Goal: Task Accomplishment & Management: Complete application form

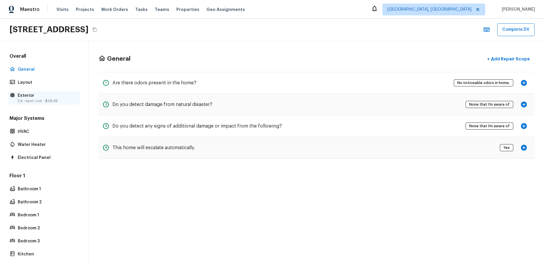
click at [49, 102] on span "$29.45" at bounding box center [51, 101] width 12 height 4
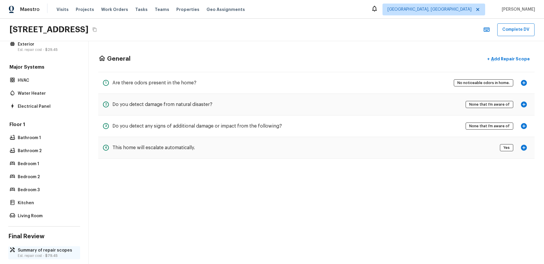
click at [42, 251] on p "Summary of repair scopes" at bounding box center [47, 250] width 59 height 6
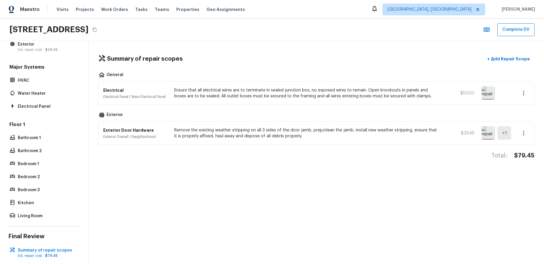
click at [253, 41] on div "Summary of repair scopes + Add Repair Scope General Electrical Electrical Panel…" at bounding box center [317, 152] width 456 height 223
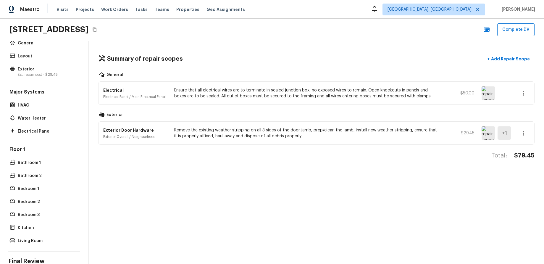
scroll to position [0, 0]
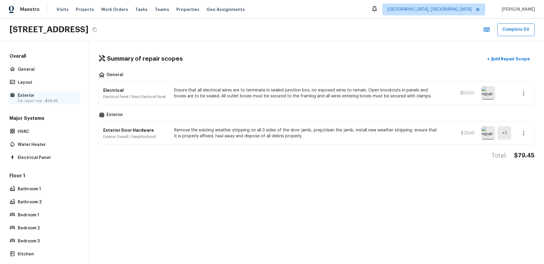
click at [34, 96] on p "Exterior" at bounding box center [47, 96] width 59 height 6
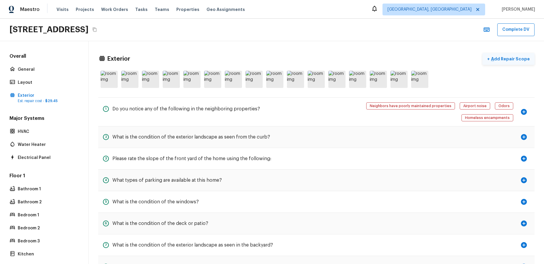
click at [510, 60] on p "Add Repair Scope" at bounding box center [510, 59] width 40 height 6
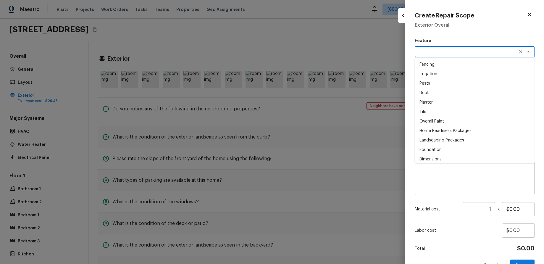
click at [510, 53] on textarea at bounding box center [467, 52] width 98 height 6
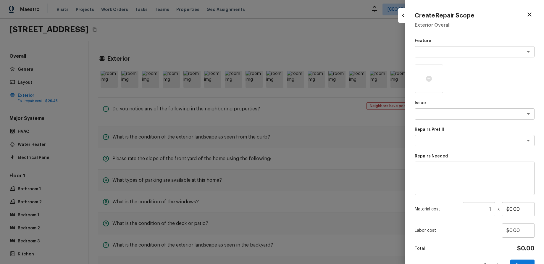
click at [485, 25] on h5 "Exterior Overall" at bounding box center [475, 25] width 120 height 7
click at [485, 112] on textarea at bounding box center [467, 114] width 98 height 6
click at [493, 93] on div "Feature x ​ Issue x ​ Repairs Prefill x ​ Repairs Needed x ​ Material cost 1 ​ …" at bounding box center [475, 155] width 120 height 234
click at [224, 134] on div at bounding box center [272, 132] width 544 height 264
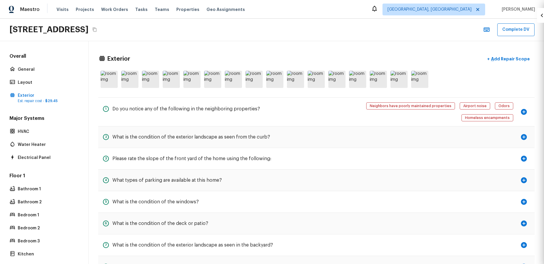
click at [224, 133] on div at bounding box center [272, 132] width 544 height 264
click at [42, 138] on div "Major Systems HVAC Water Heater Electrical Panel" at bounding box center [44, 138] width 72 height 47
click at [38, 133] on p "HVAC" at bounding box center [47, 132] width 59 height 6
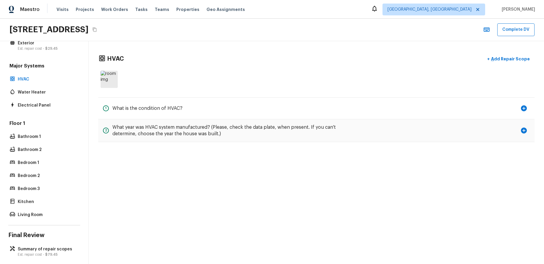
scroll to position [58, 0]
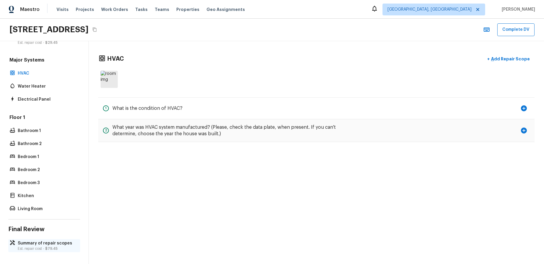
click at [46, 239] on div "Summary of repair scopes Est. repair cost - $79.45" at bounding box center [44, 245] width 72 height 13
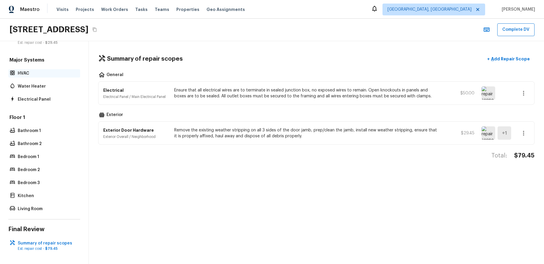
click at [38, 75] on p "HVAC" at bounding box center [47, 73] width 59 height 6
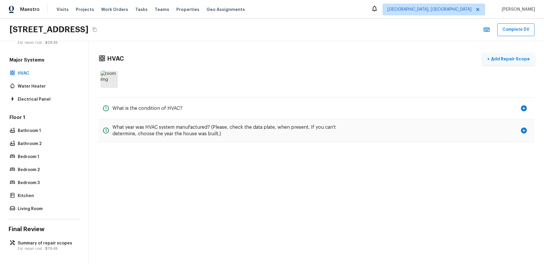
click at [502, 55] on button "+ Add Repair Scope" at bounding box center [509, 59] width 52 height 12
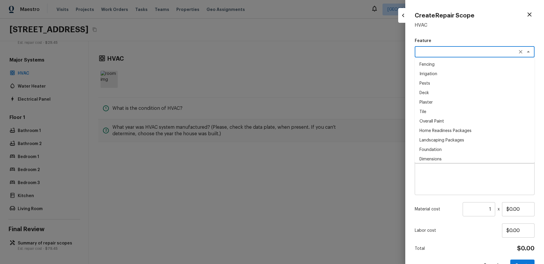
click at [489, 52] on textarea at bounding box center [467, 52] width 98 height 6
click at [471, 104] on li "Plaster" at bounding box center [475, 102] width 120 height 9
type textarea "Plaster"
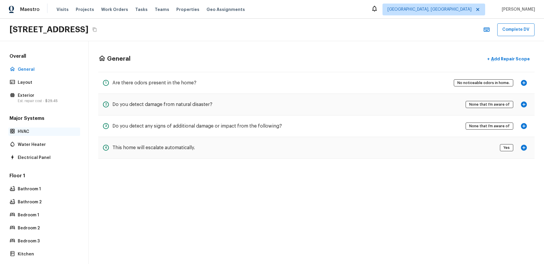
click at [39, 130] on p "HVAC" at bounding box center [47, 132] width 59 height 6
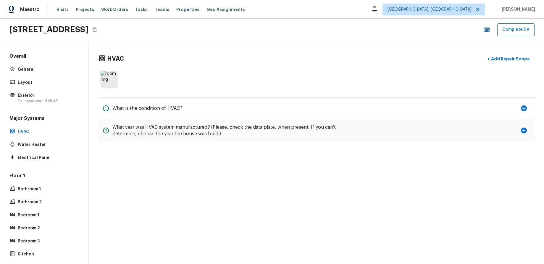
scroll to position [58, 0]
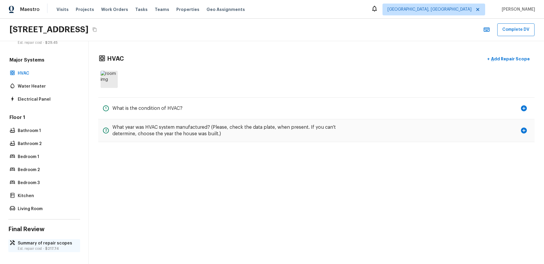
drag, startPoint x: 25, startPoint y: 250, endPoint x: 29, endPoint y: 250, distance: 3.9
click at [25, 250] on p "Est. repair cost - $217.74" at bounding box center [47, 248] width 59 height 5
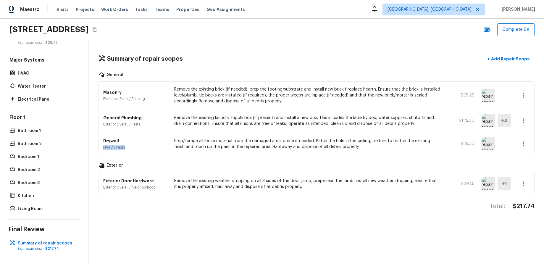
drag, startPoint x: 129, startPoint y: 149, endPoint x: 100, endPoint y: 149, distance: 29.0
click at [100, 149] on div "Drywall HVAC / Pests Prep/scrape all loose material from the damaged area; prim…" at bounding box center [317, 143] width 436 height 23
click at [21, 144] on p "Bathroom 2" at bounding box center [47, 144] width 59 height 6
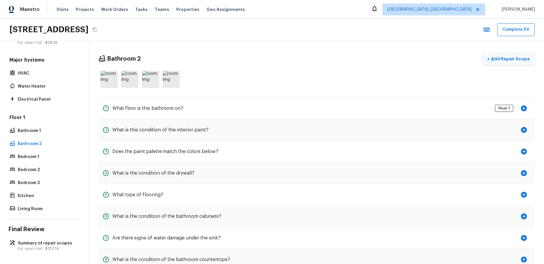
click at [504, 59] on p "Add Repair Scope" at bounding box center [510, 59] width 40 height 6
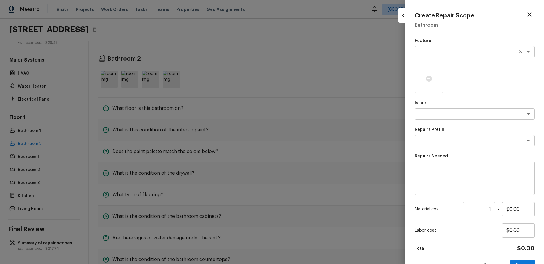
click at [454, 46] on div "x ​" at bounding box center [475, 51] width 120 height 11
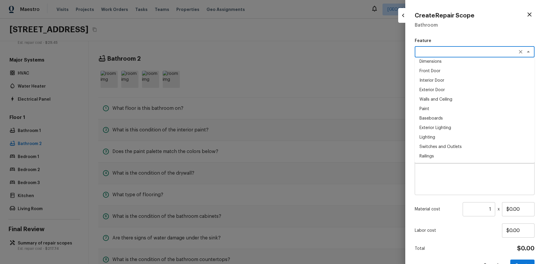
scroll to position [99, 0]
click at [459, 110] on li "Paint" at bounding box center [475, 107] width 120 height 9
type textarea "Paint"
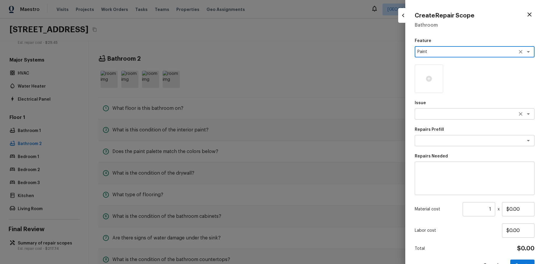
click at [459, 110] on div "x ​" at bounding box center [475, 113] width 120 height 11
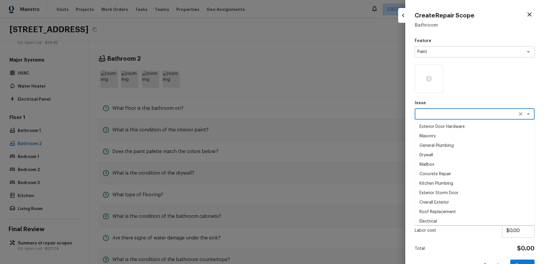
click at [468, 181] on li "Kitchen Plumbing" at bounding box center [475, 183] width 120 height 9
click at [469, 112] on textarea "Kitchen Plumbing" at bounding box center [467, 114] width 98 height 6
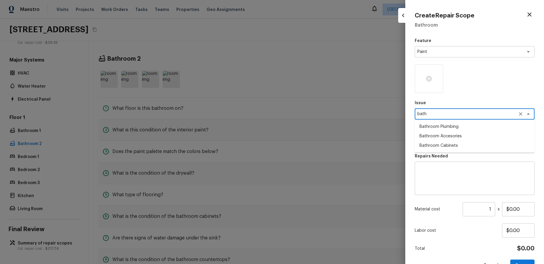
click at [466, 127] on li "Bathroom Plumbing" at bounding box center [475, 126] width 120 height 9
type textarea "Bathroom Plumbing"
click at [475, 142] on textarea at bounding box center [467, 141] width 98 height 6
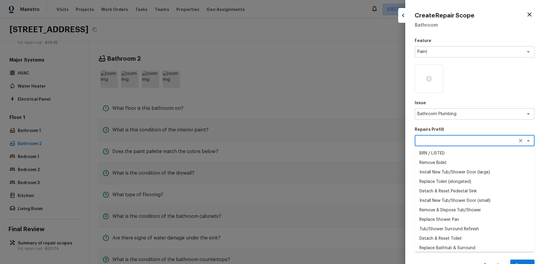
click at [472, 162] on li "Remove Bidet" at bounding box center [475, 162] width 120 height 9
type textarea "Remove Bidet"
type textarea "Remove the bidet and all of its hardware, cap off supplies and ensure that ther…"
type input "$50.00"
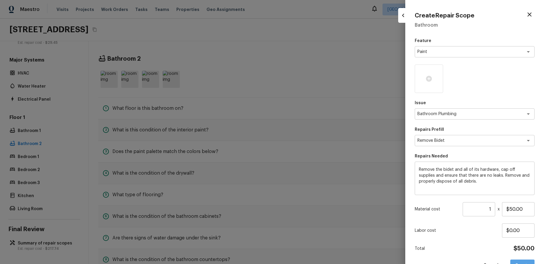
click at [522, 261] on button "Create" at bounding box center [523, 266] width 24 height 12
type input "$0.00"
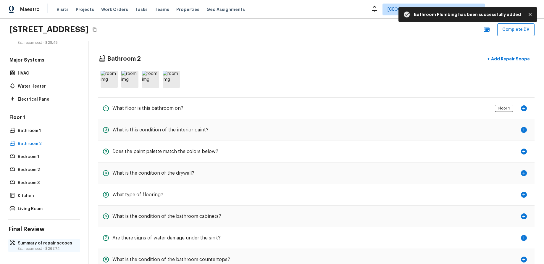
click at [39, 241] on p "Summary of repair scopes" at bounding box center [47, 243] width 59 height 6
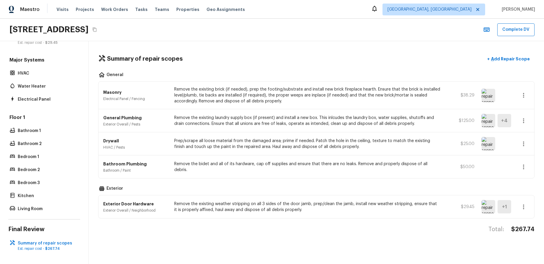
click at [142, 228] on div "Total: $267.74" at bounding box center [316, 236] width 437 height 20
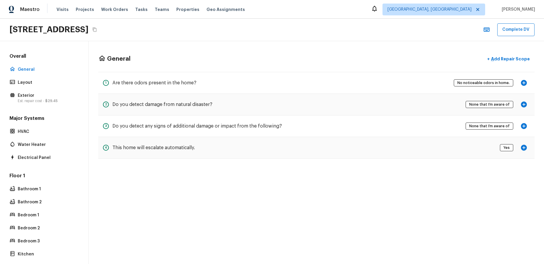
scroll to position [58, 0]
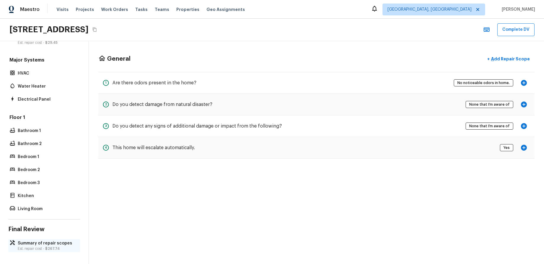
click at [45, 246] on p "Summary of repair scopes" at bounding box center [47, 243] width 59 height 6
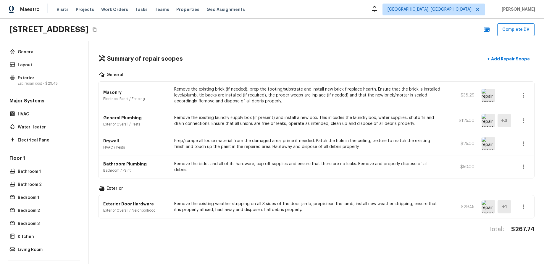
scroll to position [14, 0]
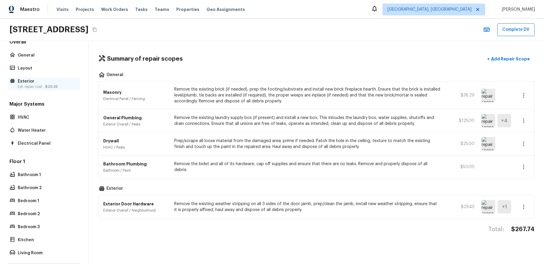
click at [43, 83] on p "Exterior" at bounding box center [47, 81] width 59 height 6
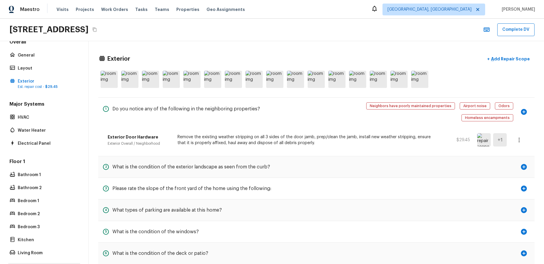
scroll to position [58, 0]
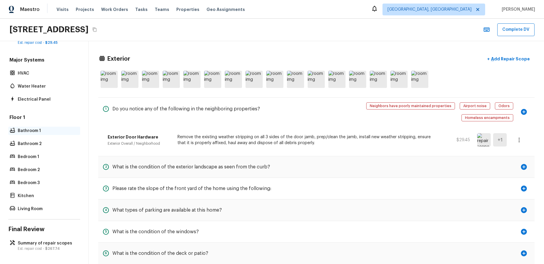
click at [39, 133] on p "Bathroom 1" at bounding box center [47, 131] width 59 height 6
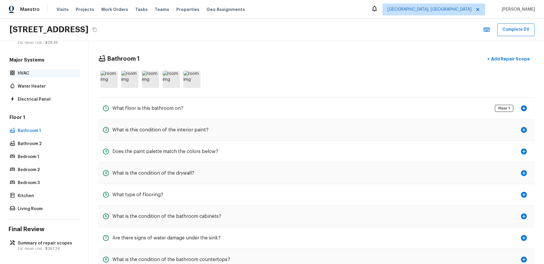
scroll to position [0, 0]
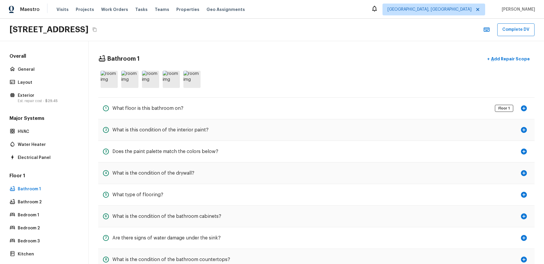
drag, startPoint x: 41, startPoint y: 102, endPoint x: 86, endPoint y: 101, distance: 45.3
click at [41, 102] on p "Est. repair cost - $29.45" at bounding box center [47, 101] width 59 height 5
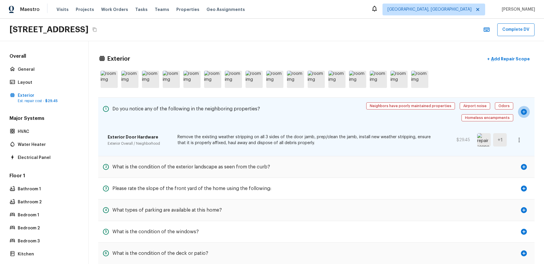
click at [526, 109] on icon "button" at bounding box center [524, 112] width 6 height 6
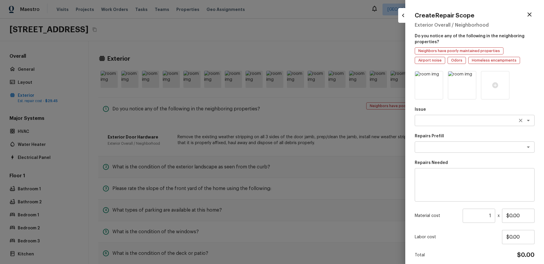
click at [482, 122] on textarea at bounding box center [467, 121] width 98 height 6
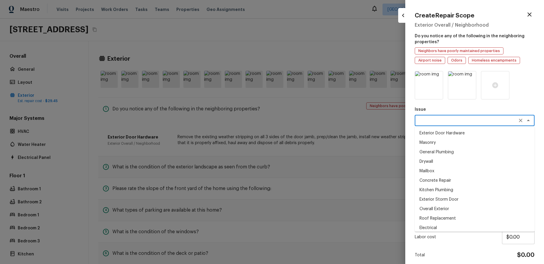
click at [473, 218] on li "Roof Replacement" at bounding box center [475, 218] width 120 height 9
type textarea "Roof Replacement"
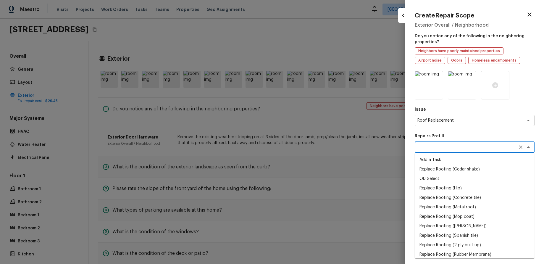
click at [485, 149] on textarea at bounding box center [467, 147] width 98 height 6
click at [461, 249] on li "Replace Roofing (2 ply built up)" at bounding box center [475, 244] width 120 height 9
type textarea "Replace Roofing (2 ply built up)"
type textarea "2 Ply Built up w/Gravel Roof: Remove the existing roof covering, prep the subst…"
type input "$2.29"
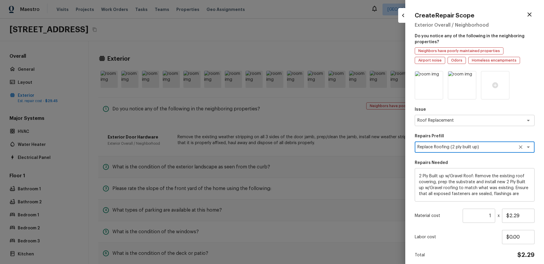
scroll to position [24, 0]
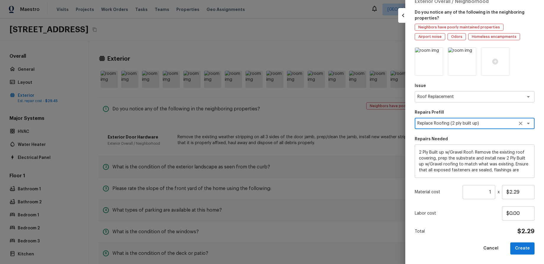
click at [529, 250] on button "Create" at bounding box center [523, 248] width 24 height 12
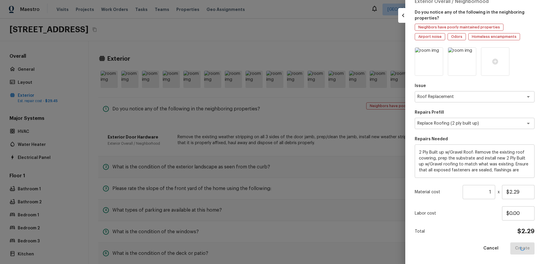
type input "$0.00"
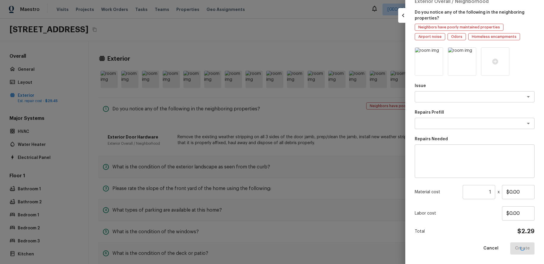
scroll to position [17, 0]
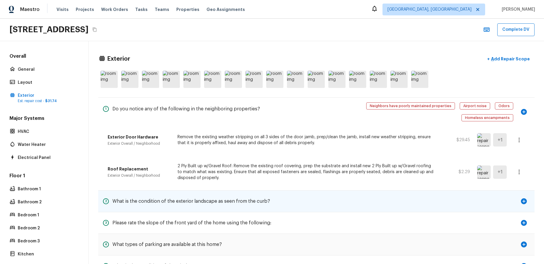
click at [519, 195] on button "button" at bounding box center [524, 201] width 12 height 12
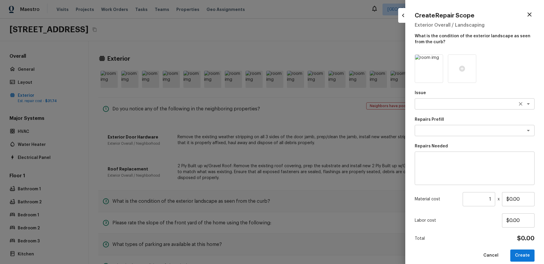
click at [471, 106] on textarea at bounding box center [467, 104] width 98 height 6
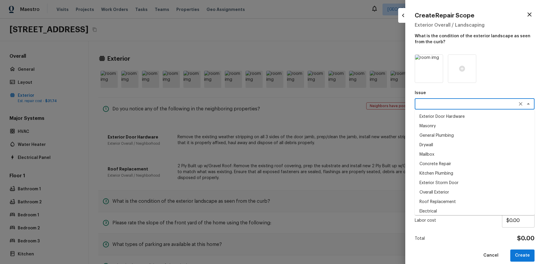
click at [466, 134] on li "General Plumbing" at bounding box center [475, 135] width 120 height 9
type textarea "General Plumbing"
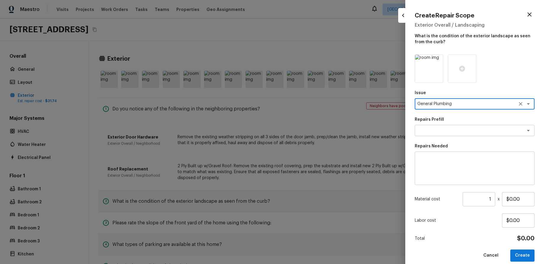
drag, startPoint x: 469, startPoint y: 143, endPoint x: 469, endPoint y: 139, distance: 3.8
click at [469, 143] on p "Repairs Needed" at bounding box center [475, 146] width 120 height 6
click at [470, 133] on textarea at bounding box center [467, 131] width 98 height 6
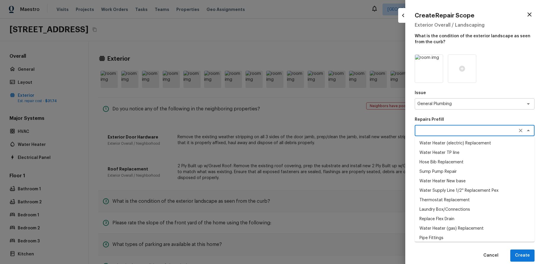
click at [472, 169] on li "Sump Pump Repair" at bounding box center [475, 171] width 120 height 9
type textarea "Sump Pump Repair"
type textarea "Remove the existing sump pump,clean and test all mechanical functions and reins…"
type input "$111.00"
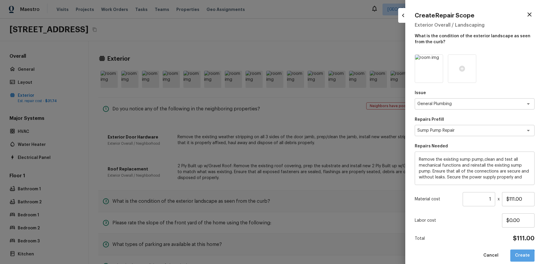
click at [522, 258] on button "Create" at bounding box center [523, 256] width 24 height 12
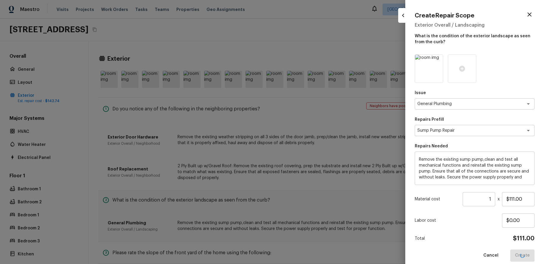
type input "$0.00"
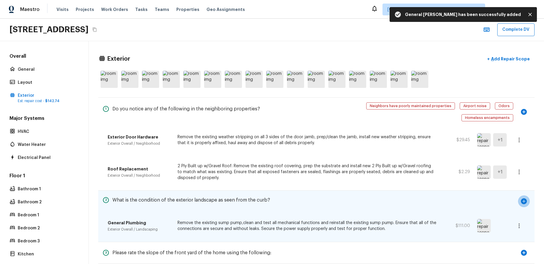
click at [526, 198] on icon "button" at bounding box center [524, 201] width 6 height 6
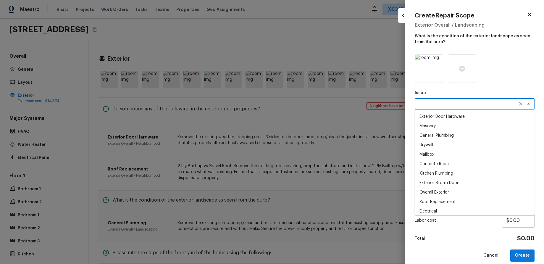
click at [460, 103] on textarea at bounding box center [467, 104] width 98 height 6
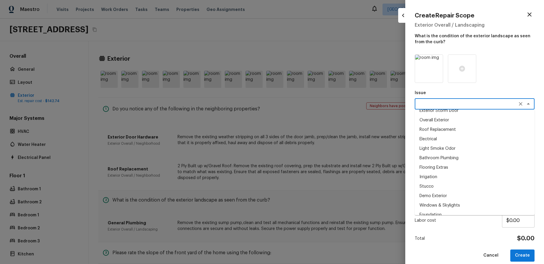
click at [458, 194] on li "Demo Exterior" at bounding box center [475, 195] width 120 height 9
type textarea "Demo Exterior"
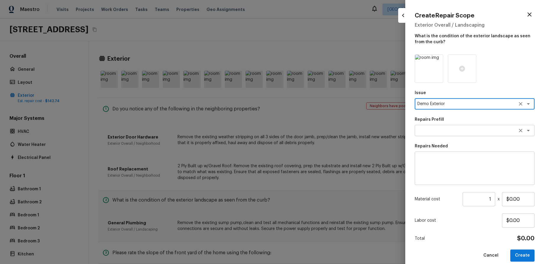
click at [481, 129] on textarea at bounding box center [467, 131] width 98 height 6
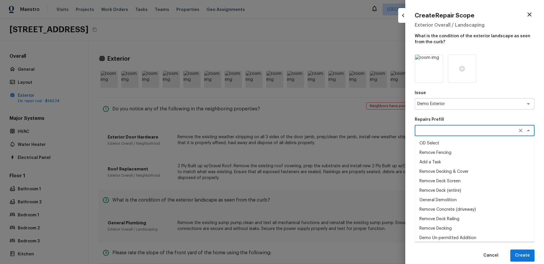
drag, startPoint x: 462, startPoint y: 197, endPoint x: 466, endPoint y: 202, distance: 6.5
click at [462, 197] on li "General Demolition" at bounding box center [475, 199] width 120 height 9
type textarea "General Demolition"
type textarea "Decks, sheds, above ground pools,"
type input "$150.00"
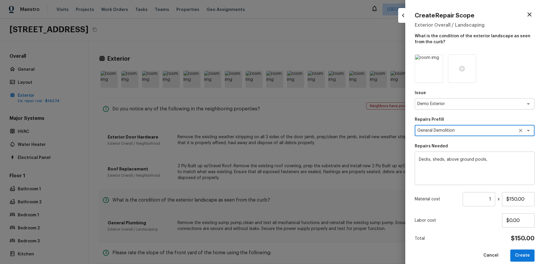
click at [526, 257] on button "Create" at bounding box center [523, 256] width 24 height 12
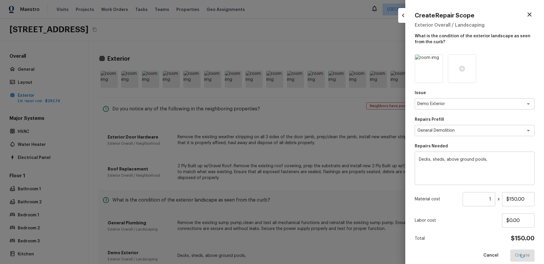
type input "$0.00"
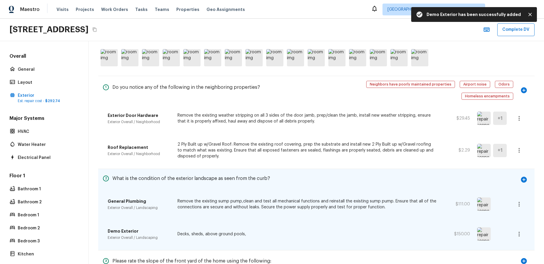
scroll to position [63, 0]
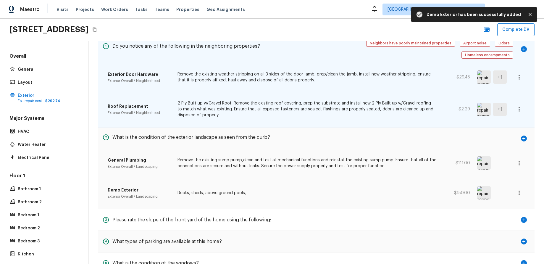
click at [350, 86] on div "1 Do you notice any of the following in the neighboring properties? Neighbors h…" at bounding box center [316, 81] width 437 height 93
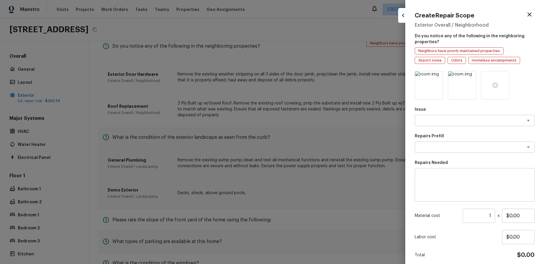
click at [228, 67] on div at bounding box center [272, 132] width 544 height 264
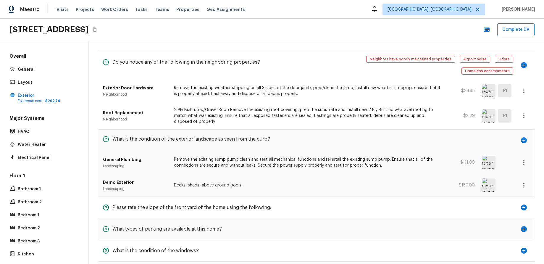
scroll to position [56, 0]
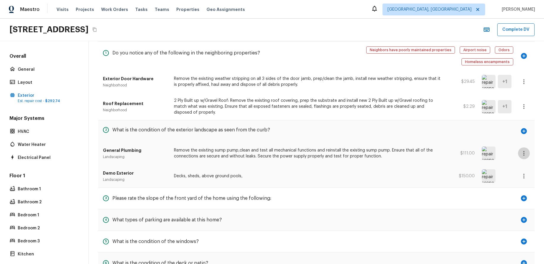
click at [524, 151] on icon "button" at bounding box center [524, 153] width 1 height 5
click at [507, 138] on div at bounding box center [272, 132] width 544 height 264
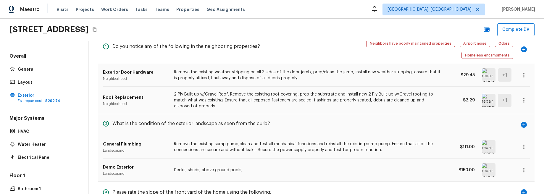
scroll to position [64, 0]
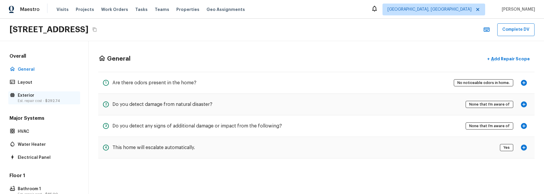
drag, startPoint x: 46, startPoint y: 97, endPoint x: 62, endPoint y: 99, distance: 15.7
click at [46, 97] on p "Exterior" at bounding box center [47, 96] width 59 height 6
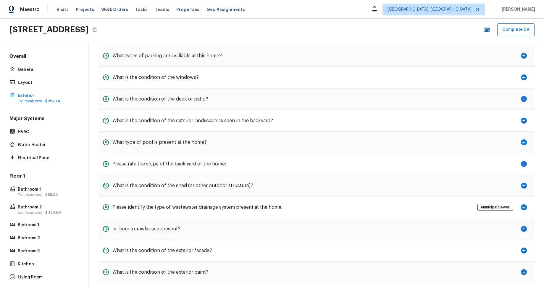
scroll to position [236, 0]
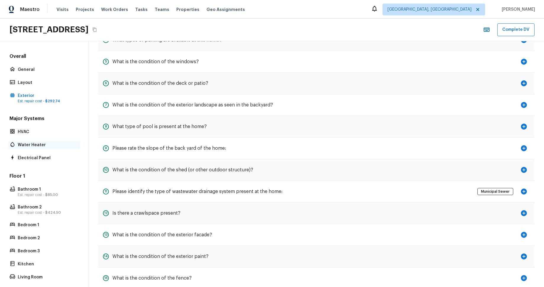
click at [32, 143] on p "Water Heater" at bounding box center [47, 145] width 59 height 6
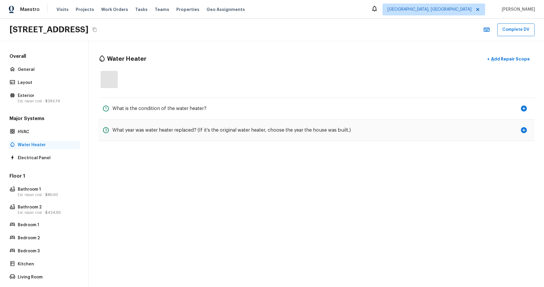
scroll to position [0, 0]
click at [523, 131] on icon "button" at bounding box center [524, 130] width 6 height 6
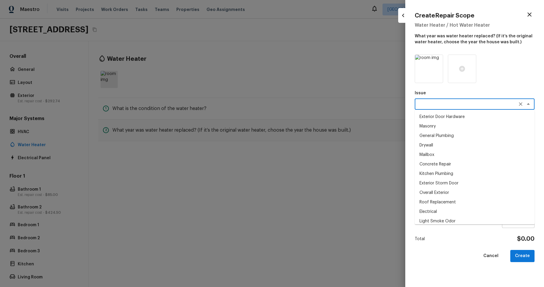
click at [459, 101] on textarea at bounding box center [467, 104] width 98 height 6
click at [456, 142] on li "Drywall" at bounding box center [475, 144] width 120 height 9
type textarea "Drywall"
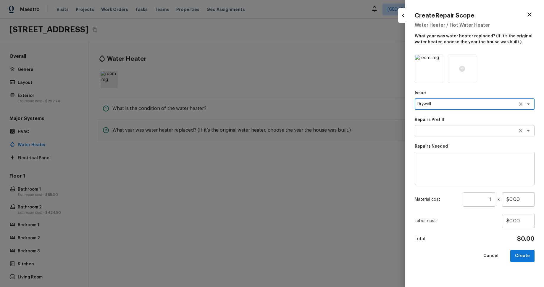
click at [498, 133] on div "x ​" at bounding box center [475, 130] width 120 height 11
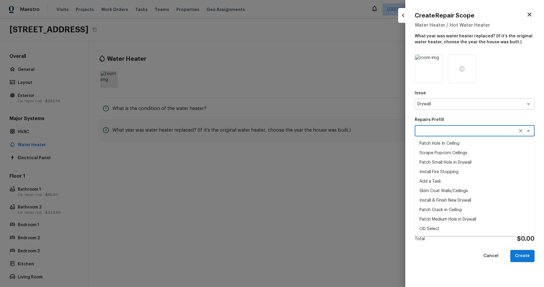
click at [473, 194] on li "OD Select" at bounding box center [475, 228] width 120 height 9
type textarea "OD Select"
type textarea "Refer to the agreed upon scope document for further details."
type input "$1.00"
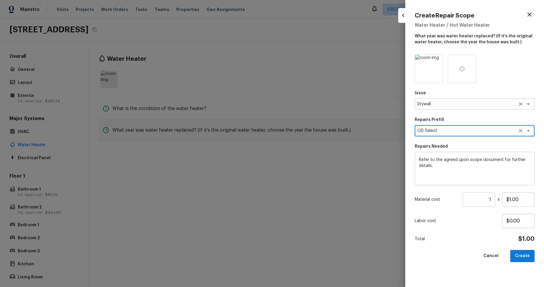
click at [468, 104] on textarea "Drywall" at bounding box center [467, 104] width 98 height 6
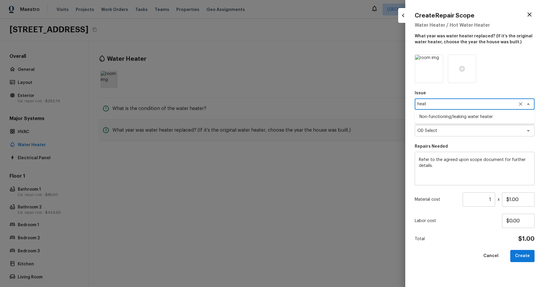
click at [493, 119] on li "Non-functioning/leaking water heater" at bounding box center [475, 116] width 120 height 9
type textarea "Non-functioning/leaking water heater"
click at [487, 132] on textarea at bounding box center [467, 131] width 98 height 6
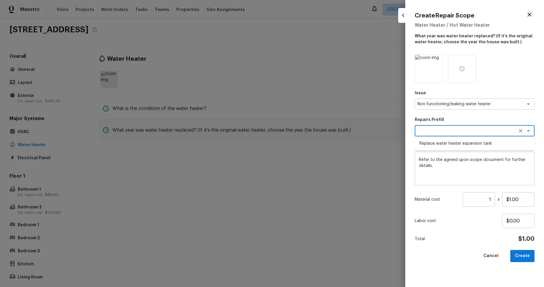
click at [487, 142] on li "Replace water heater expansion tank" at bounding box center [475, 143] width 120 height 9
type textarea "Replace water heater expansion tank"
type textarea "Replace Thermal Expansion Tank at water heater"
type input "$105.00"
click at [529, 194] on div "Issue Non-functioning/leaking water heater x ​ Repairs Prefill Replace water he…" at bounding box center [475, 165] width 120 height 223
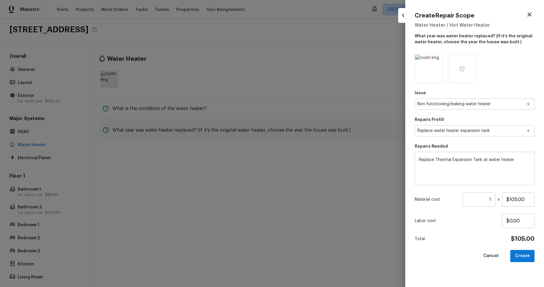
click at [527, 194] on button "Create" at bounding box center [523, 256] width 24 height 12
type input "$0.00"
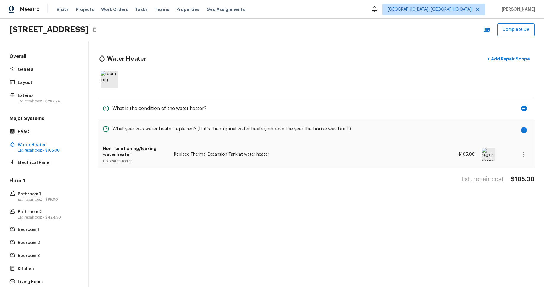
click at [486, 155] on img at bounding box center [489, 154] width 14 height 13
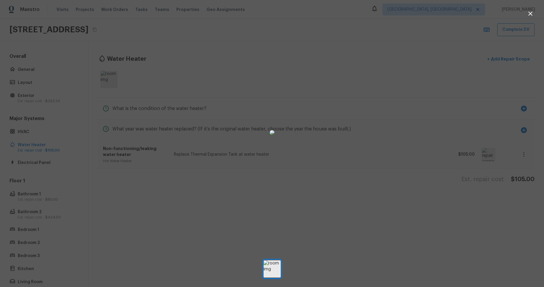
click at [424, 188] on div at bounding box center [272, 132] width 544 height 246
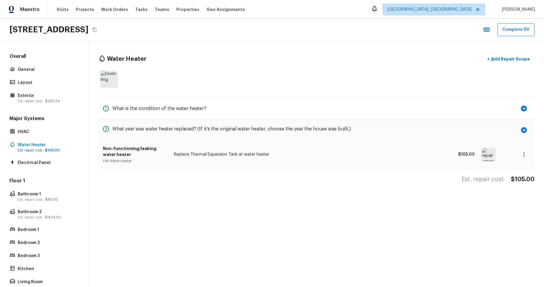
click at [55, 90] on div "Overall General Layout Exterior Est. repair cost - $292.74" at bounding box center [44, 79] width 72 height 52
click at [53, 95] on p "Exterior" at bounding box center [47, 96] width 59 height 6
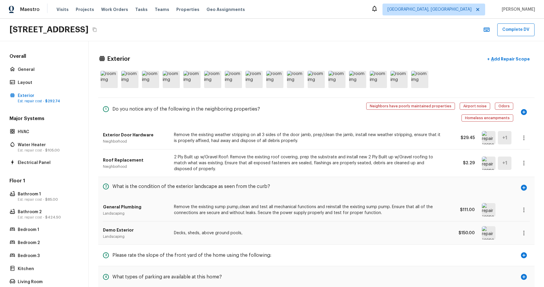
click at [488, 131] on img at bounding box center [489, 137] width 14 height 13
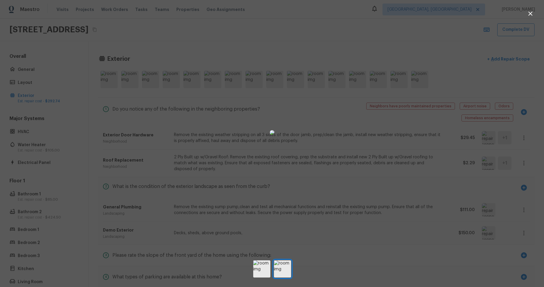
click at [397, 194] on div at bounding box center [272, 132] width 544 height 246
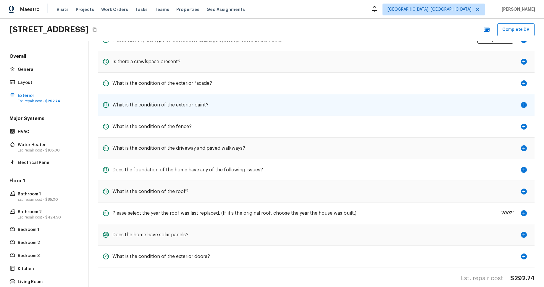
scroll to position [50, 0]
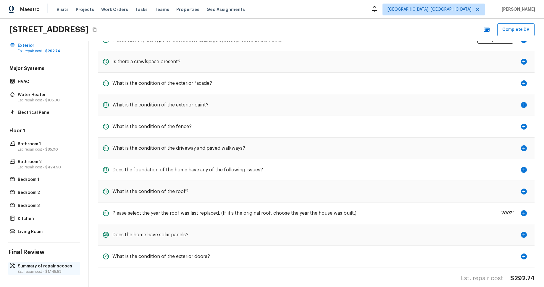
click at [38, 194] on p "Summary of repair scopes" at bounding box center [47, 266] width 59 height 6
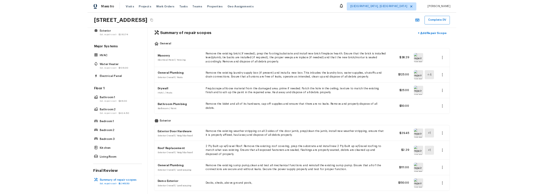
scroll to position [0, 0]
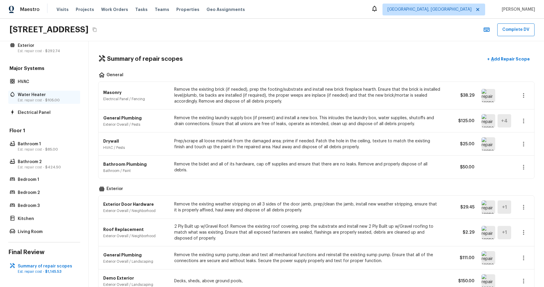
drag, startPoint x: 30, startPoint y: 97, endPoint x: 37, endPoint y: 96, distance: 7.1
click at [30, 97] on p "Water Heater" at bounding box center [47, 95] width 59 height 6
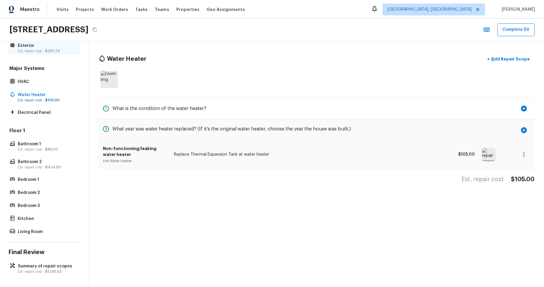
click at [52, 51] on span "$292.74" at bounding box center [52, 51] width 15 height 4
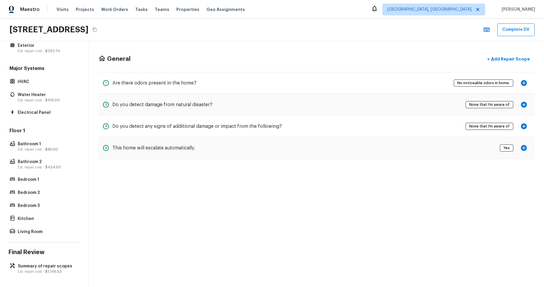
click at [260, 30] on div "1075 S Clifpark Cir, Anaheim, CA 92805 Complete DV" at bounding box center [272, 30] width 544 height 22
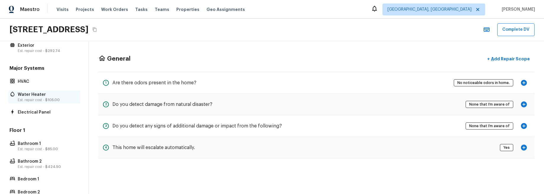
click at [46, 97] on p "Water Heater" at bounding box center [47, 95] width 59 height 6
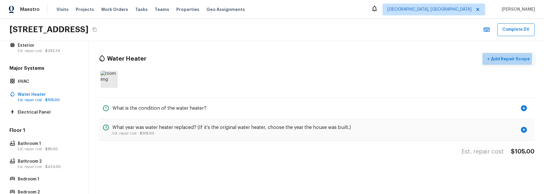
click at [500, 57] on p "Add Repair Scope" at bounding box center [510, 59] width 40 height 6
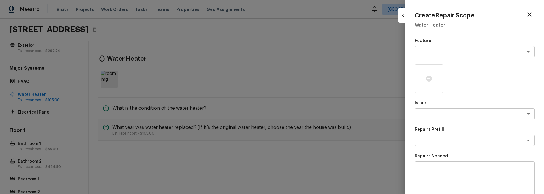
click at [405, 18] on icon "button" at bounding box center [403, 15] width 7 height 7
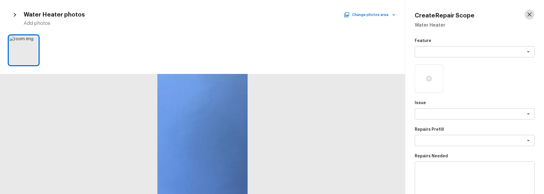
click at [532, 13] on icon "button" at bounding box center [529, 14] width 7 height 7
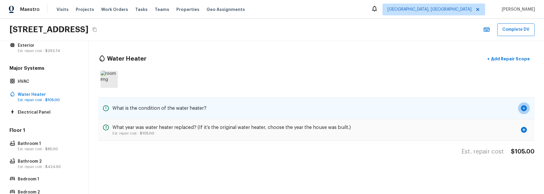
click at [524, 109] on icon "button" at bounding box center [524, 108] width 6 height 6
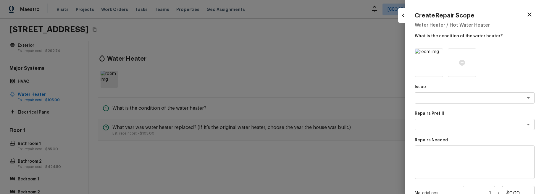
click at [405, 18] on icon "button" at bounding box center [403, 15] width 7 height 7
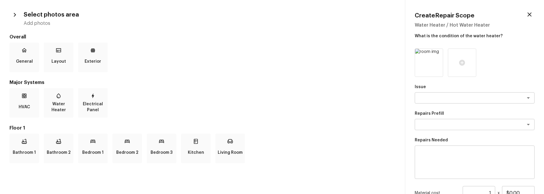
click at [528, 13] on icon "button" at bounding box center [530, 14] width 4 height 4
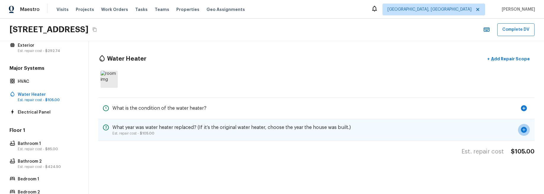
click at [525, 130] on icon "button" at bounding box center [524, 130] width 6 height 6
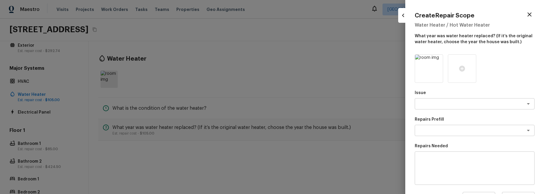
click at [407, 15] on button "button" at bounding box center [403, 15] width 10 height 10
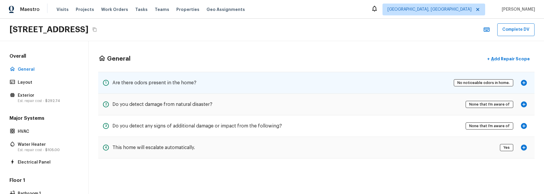
click at [363, 85] on div "1 Are there odors present in the home? No noticeable odors in home." at bounding box center [316, 83] width 437 height 22
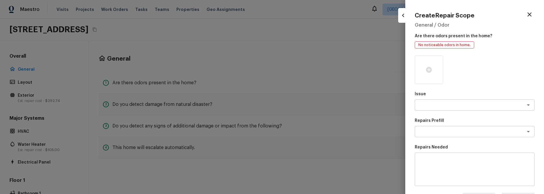
drag, startPoint x: 409, startPoint y: 17, endPoint x: 403, endPoint y: 17, distance: 5.9
click at [408, 17] on div "Create Repair Scope General / Odor Are there odors present in the home? No noti…" at bounding box center [474, 97] width 139 height 194
click at [400, 17] on icon "button" at bounding box center [403, 15] width 7 height 7
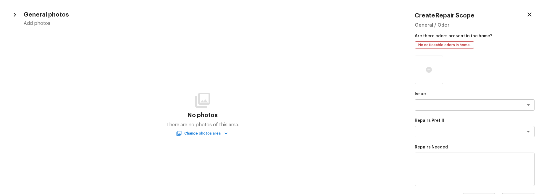
click at [529, 16] on icon "button" at bounding box center [529, 14] width 7 height 7
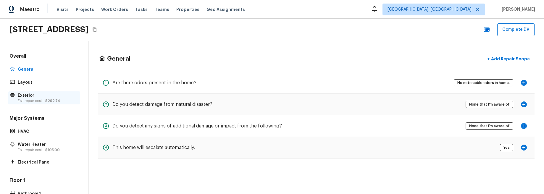
click at [45, 94] on p "Exterior" at bounding box center [47, 96] width 59 height 6
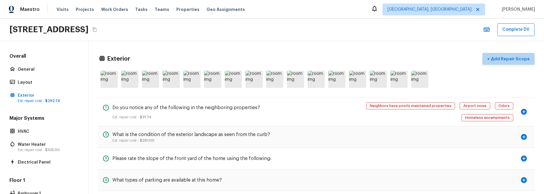
click at [523, 57] on p "Add Repair Scope" at bounding box center [510, 59] width 40 height 6
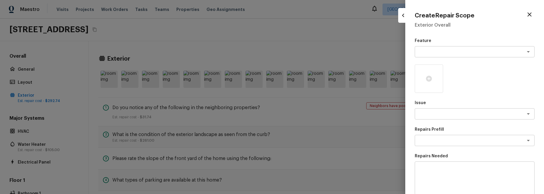
click at [408, 15] on div "Create Repair Scope Exterior Overall Feature x ​ Issue x ​ Repairs Prefill x ​ …" at bounding box center [474, 97] width 139 height 194
click at [406, 15] on icon "button" at bounding box center [403, 15] width 7 height 7
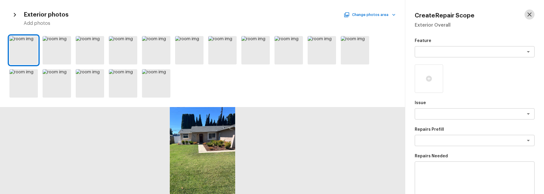
click at [529, 15] on icon "button" at bounding box center [530, 14] width 4 height 4
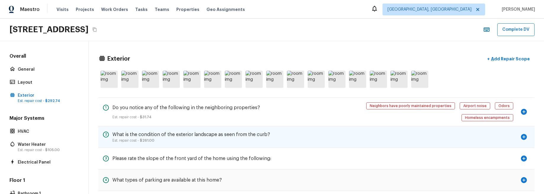
click at [495, 128] on div "2 What is the condition of the exterior landscape as seen from the curb? Est. r…" at bounding box center [316, 137] width 437 height 22
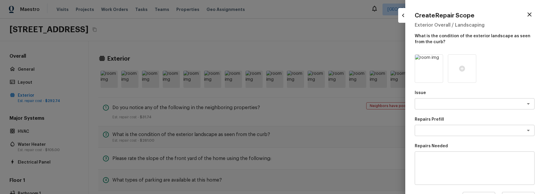
click at [405, 17] on icon "button" at bounding box center [403, 15] width 7 height 7
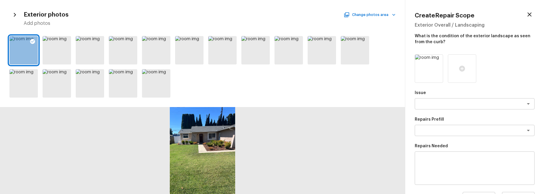
click at [527, 14] on icon "button" at bounding box center [529, 14] width 7 height 7
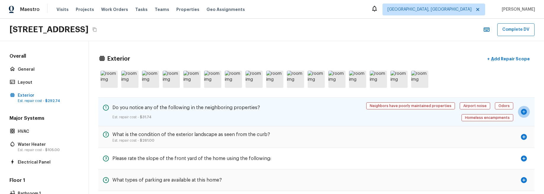
click at [524, 108] on icon "button" at bounding box center [524, 111] width 7 height 7
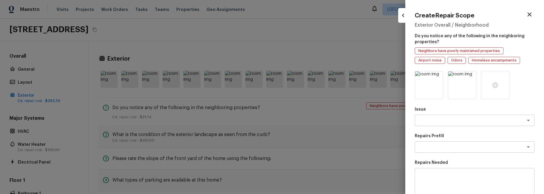
click at [406, 19] on button "button" at bounding box center [403, 15] width 10 height 10
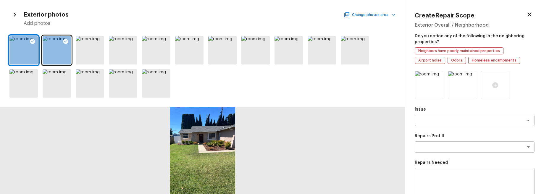
click at [211, 17] on div "Exterior photos Change photos area" at bounding box center [210, 15] width 372 height 8
click at [231, 42] on icon at bounding box center [231, 41] width 6 height 6
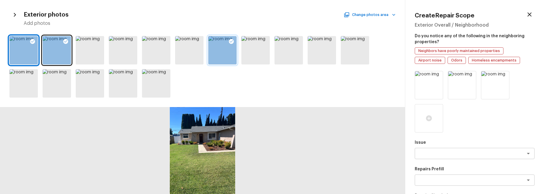
click at [231, 41] on icon at bounding box center [231, 41] width 5 height 5
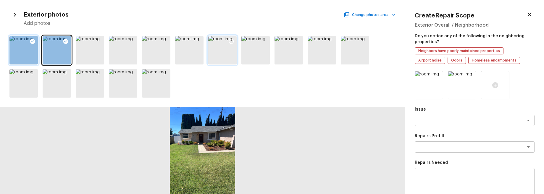
click at [33, 41] on icon at bounding box center [33, 41] width 6 height 6
drag, startPoint x: 66, startPoint y: 41, endPoint x: 74, endPoint y: 37, distance: 8.8
click at [66, 41] on icon at bounding box center [65, 41] width 5 height 5
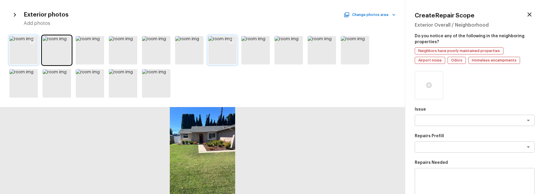
click at [102, 22] on h5 "Add photos" at bounding box center [210, 23] width 372 height 7
click at [98, 43] on icon at bounding box center [99, 41] width 6 height 6
drag, startPoint x: 117, startPoint y: 27, endPoint x: 109, endPoint y: 33, distance: 9.4
click at [117, 27] on div "Exterior photos Change photos area Add photos" at bounding box center [202, 97] width 405 height 194
click at [98, 43] on icon at bounding box center [98, 41] width 5 height 5
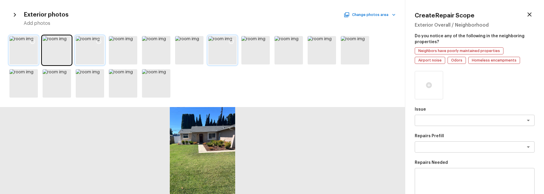
click at [94, 53] on div at bounding box center [90, 50] width 28 height 28
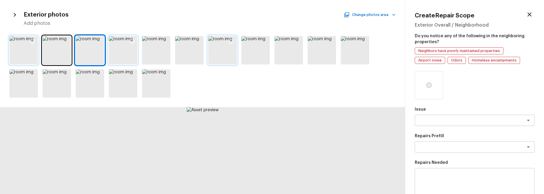
click at [125, 53] on div at bounding box center [123, 50] width 28 height 28
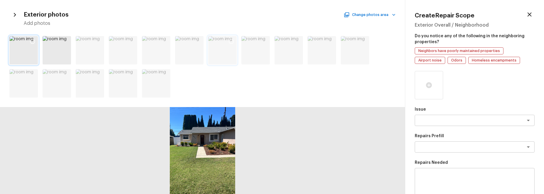
click at [265, 88] on div at bounding box center [202, 67] width 405 height 66
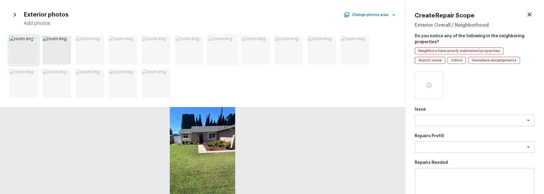
click at [32, 41] on icon at bounding box center [33, 41] width 6 height 6
click at [61, 30] on div "Exterior photos Change photos area Add photos" at bounding box center [202, 97] width 405 height 194
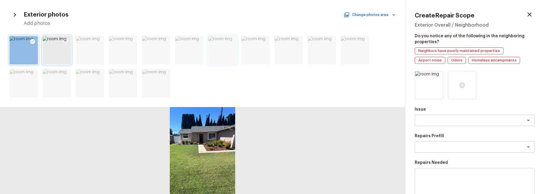
click at [66, 41] on icon at bounding box center [66, 41] width 6 height 6
click at [94, 29] on div "Exterior photos Change photos area Add photos" at bounding box center [202, 97] width 405 height 194
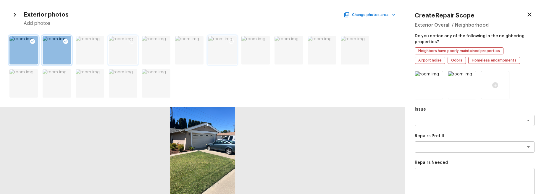
click at [133, 41] on icon at bounding box center [132, 41] width 6 height 6
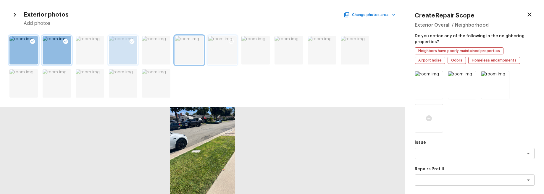
click at [32, 42] on icon at bounding box center [33, 41] width 6 height 6
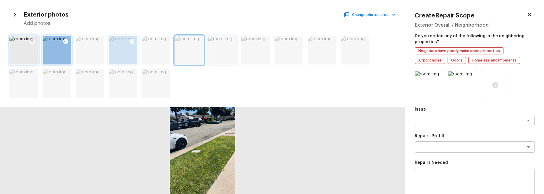
click at [67, 42] on icon at bounding box center [65, 41] width 5 height 5
click at [131, 41] on icon at bounding box center [132, 41] width 6 height 6
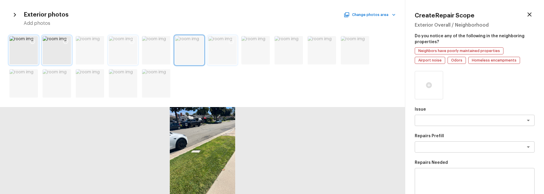
click at [137, 25] on h5 "Add photos" at bounding box center [210, 23] width 372 height 7
click at [32, 42] on icon at bounding box center [33, 41] width 6 height 6
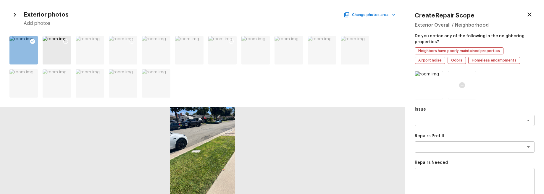
click at [33, 41] on icon at bounding box center [32, 41] width 5 height 5
click at [33, 42] on icon at bounding box center [33, 41] width 6 height 6
click at [33, 41] on icon at bounding box center [32, 41] width 5 height 5
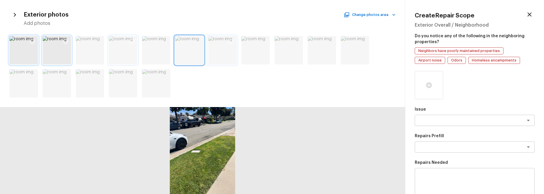
click at [23, 53] on div at bounding box center [23, 50] width 28 height 28
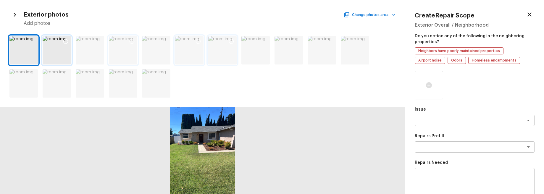
click at [188, 52] on div at bounding box center [189, 50] width 28 height 28
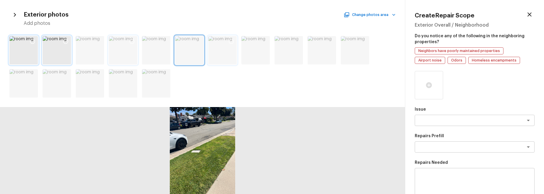
click at [18, 47] on div at bounding box center [23, 50] width 28 height 28
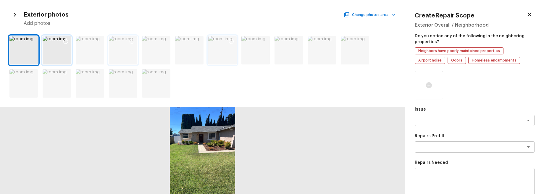
click at [132, 41] on icon at bounding box center [132, 41] width 6 height 6
click at [198, 41] on icon at bounding box center [198, 41] width 6 height 6
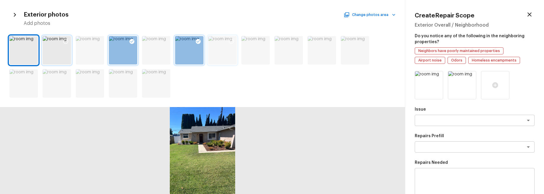
click at [31, 41] on icon at bounding box center [33, 41] width 6 height 6
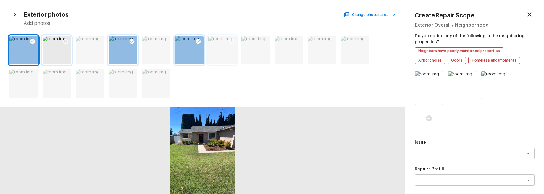
click at [67, 42] on icon at bounding box center [66, 41] width 6 height 6
click at [528, 15] on icon "button" at bounding box center [529, 14] width 7 height 7
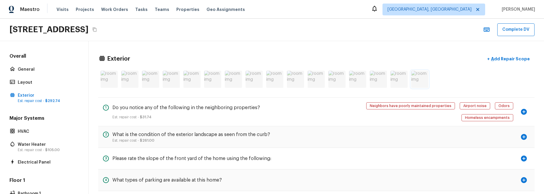
click at [418, 79] on img at bounding box center [419, 79] width 17 height 17
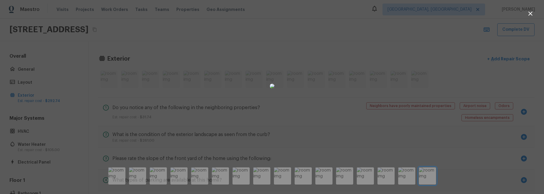
click at [155, 132] on div at bounding box center [272, 85] width 544 height 153
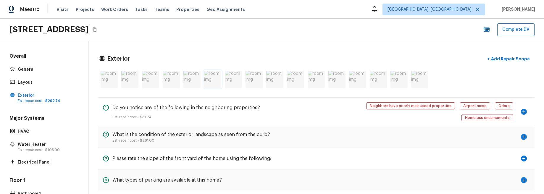
click at [206, 80] on img at bounding box center [212, 79] width 17 height 17
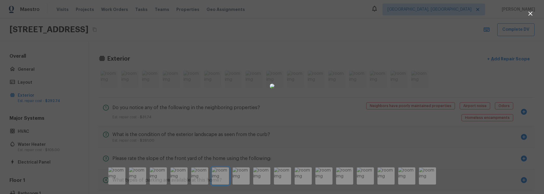
click at [206, 102] on div at bounding box center [272, 85] width 544 height 153
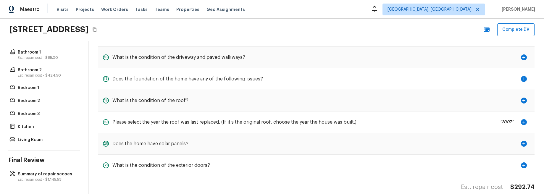
scroll to position [142, 0]
drag, startPoint x: 35, startPoint y: 172, endPoint x: 38, endPoint y: 171, distance: 3.0
click at [35, 172] on p "Summary of repair scopes" at bounding box center [47, 173] width 59 height 6
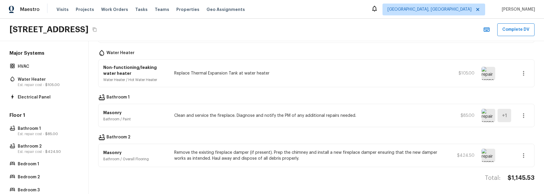
scroll to position [0, 0]
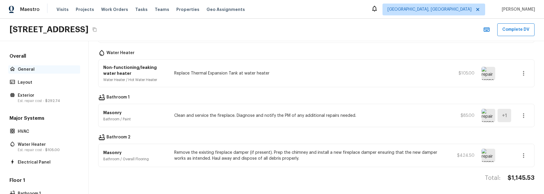
click at [50, 65] on div "General" at bounding box center [44, 69] width 72 height 8
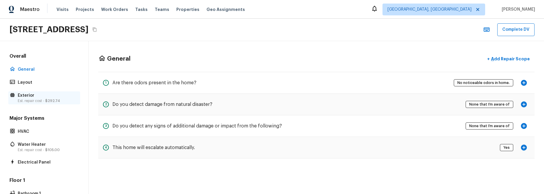
drag, startPoint x: 32, startPoint y: 96, endPoint x: 71, endPoint y: 93, distance: 38.6
click at [32, 96] on p "Exterior" at bounding box center [47, 96] width 59 height 6
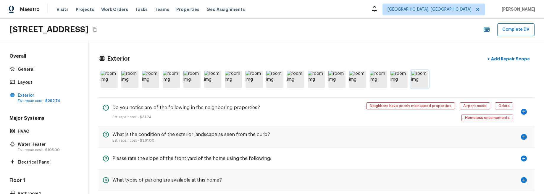
click at [419, 78] on img at bounding box center [419, 79] width 17 height 17
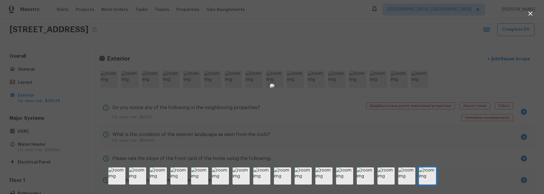
click at [418, 130] on div at bounding box center [272, 85] width 544 height 153
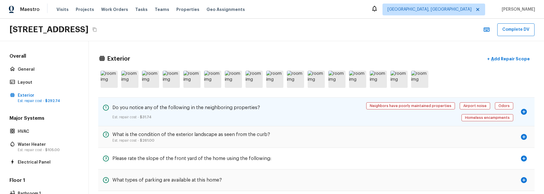
click at [524, 108] on icon "button" at bounding box center [524, 111] width 7 height 7
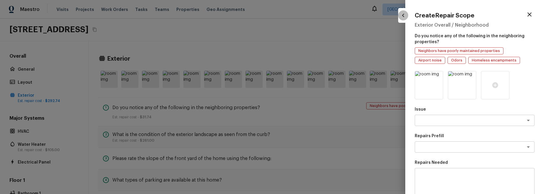
click at [402, 18] on icon "button" at bounding box center [403, 15] width 7 height 7
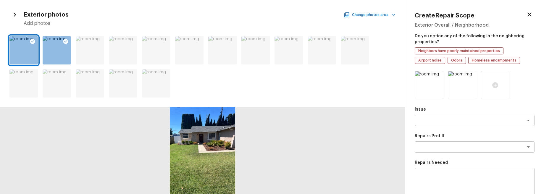
click at [531, 15] on icon "button" at bounding box center [529, 14] width 7 height 7
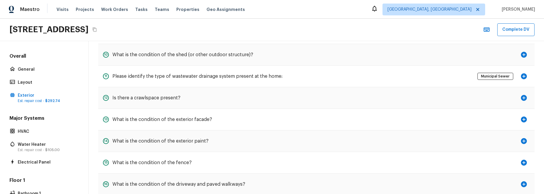
scroll to position [384, 0]
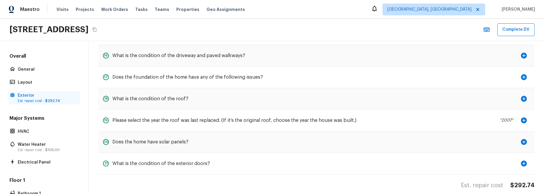
click at [51, 94] on p "Exterior" at bounding box center [47, 96] width 59 height 6
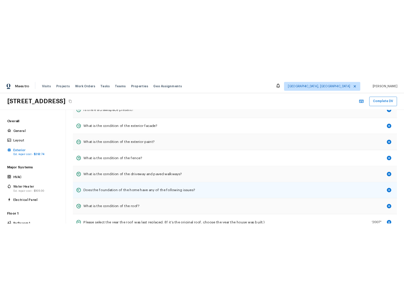
scroll to position [0, 0]
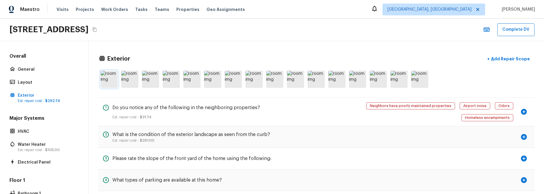
click at [107, 77] on img at bounding box center [109, 79] width 17 height 17
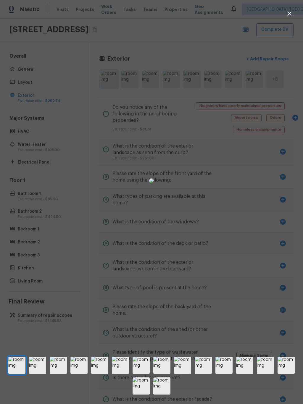
click at [290, 13] on icon "button" at bounding box center [289, 14] width 4 height 4
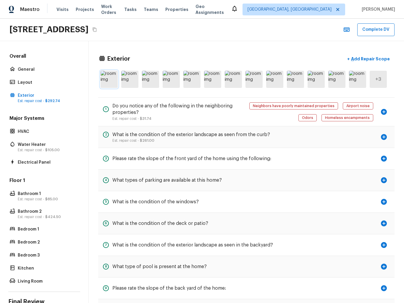
click at [233, 112] on h5 "Do you notice any of the following in the neighboring properties?" at bounding box center [175, 109] width 127 height 13
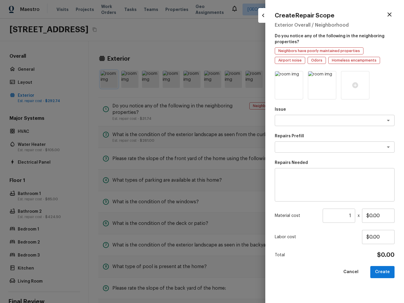
click at [233, 112] on div at bounding box center [202, 151] width 404 height 303
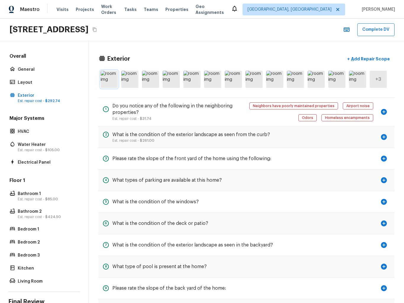
scroll to position [33, 0]
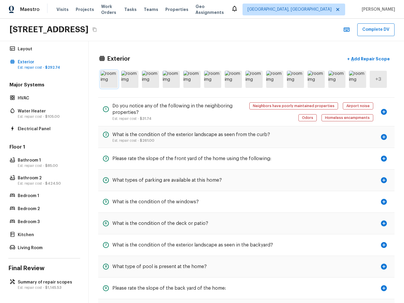
click at [50, 194] on p "Summary of repair scopes" at bounding box center [47, 282] width 59 height 6
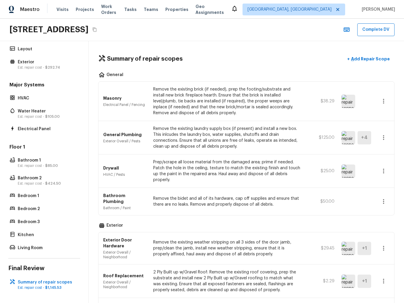
click at [372, 58] on p "Add Repair Scope" at bounding box center [370, 59] width 40 height 6
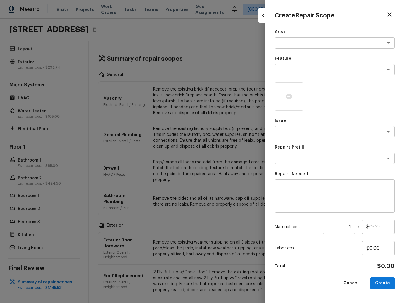
click at [188, 60] on div at bounding box center [202, 151] width 404 height 303
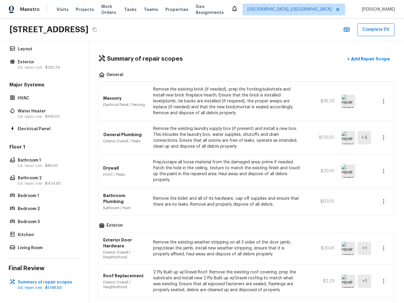
click at [384, 101] on icon "button" at bounding box center [383, 101] width 1 height 5
click at [385, 119] on li "Edit" at bounding box center [386, 119] width 28 height 18
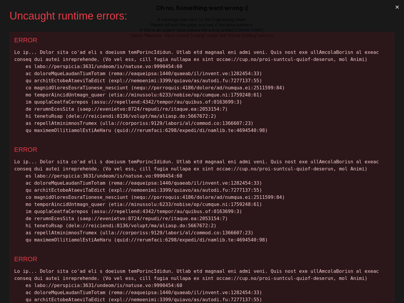
scroll to position [0, 0]
click at [401, 3] on button "×" at bounding box center [398, 7] width 14 height 14
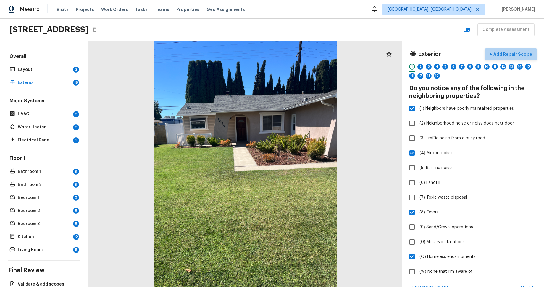
click at [517, 54] on p "Add Repair Scope" at bounding box center [513, 54] width 40 height 6
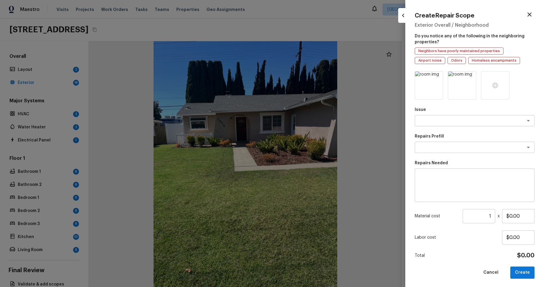
click at [403, 14] on icon "button" at bounding box center [403, 15] width 7 height 7
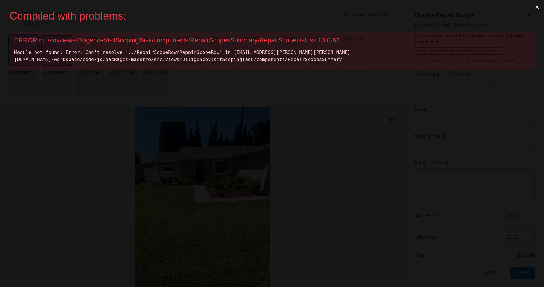
click at [537, 8] on button "×" at bounding box center [538, 7] width 14 height 14
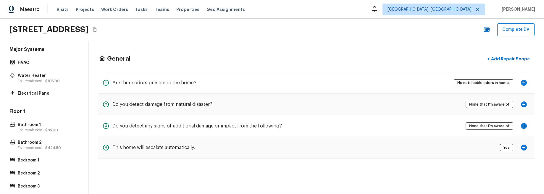
scroll to position [142, 0]
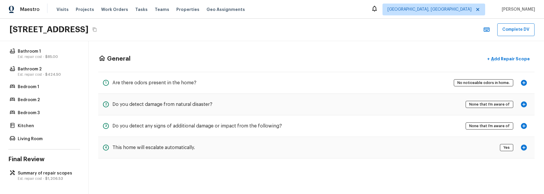
click at [51, 168] on div "Overall General Layout Exterior Est. repair cost - $292.74 Major Systems HVAC W…" at bounding box center [44, 117] width 89 height 153
drag, startPoint x: 52, startPoint y: 170, endPoint x: 80, endPoint y: 169, distance: 28.7
click at [52, 170] on div "Summary of repair scopes Est. repair cost - $1,206.53" at bounding box center [44, 175] width 72 height 13
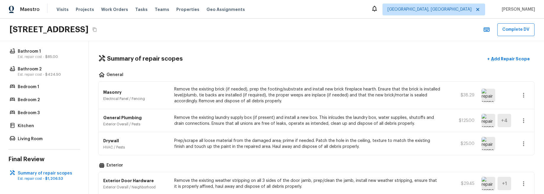
click at [404, 96] on icon "button" at bounding box center [523, 95] width 7 height 7
click at [404, 108] on li "Edit" at bounding box center [526, 113] width 28 height 18
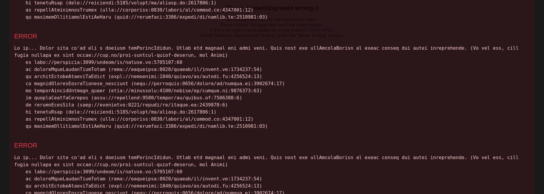
scroll to position [773, 0]
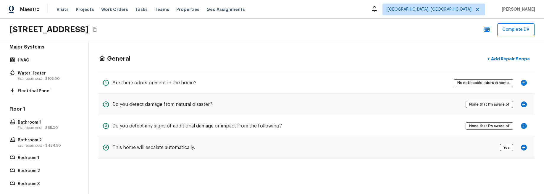
scroll to position [142, 0]
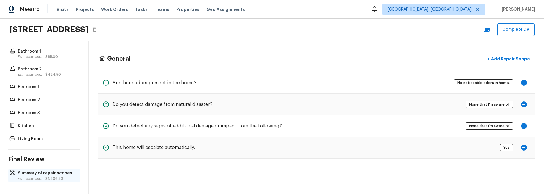
click at [53, 175] on p "Summary of repair scopes" at bounding box center [47, 173] width 59 height 6
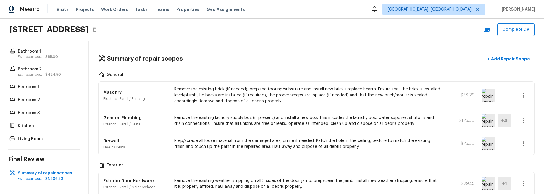
click at [522, 98] on icon "button" at bounding box center [523, 95] width 7 height 7
click at [522, 105] on li "Edit" at bounding box center [526, 113] width 28 height 18
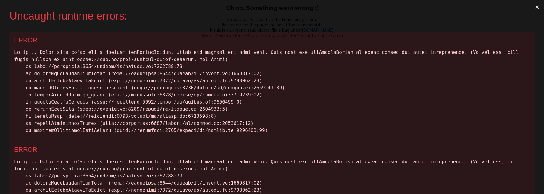
scroll to position [0, 0]
click at [536, 9] on button "×" at bounding box center [538, 7] width 14 height 14
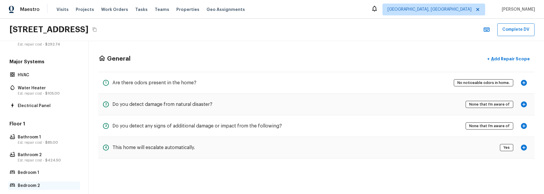
scroll to position [142, 0]
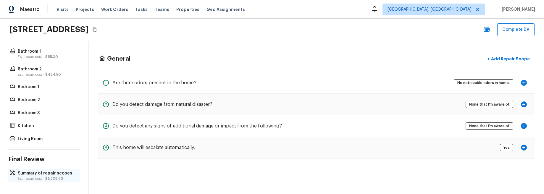
drag, startPoint x: 49, startPoint y: 174, endPoint x: 72, endPoint y: 169, distance: 23.2
click at [49, 174] on p "Summary of repair scopes" at bounding box center [47, 173] width 59 height 6
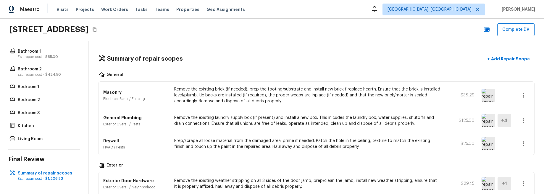
click at [527, 96] on button "button" at bounding box center [524, 95] width 12 height 12
click at [523, 112] on li "Edit" at bounding box center [526, 113] width 28 height 18
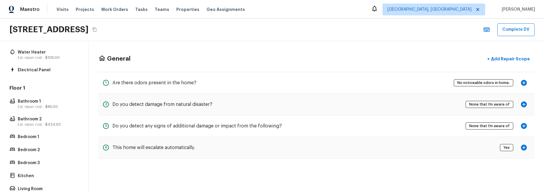
scroll to position [142, 0]
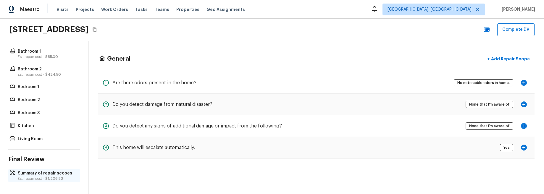
drag, startPoint x: 57, startPoint y: 173, endPoint x: 64, endPoint y: 172, distance: 7.3
click at [57, 174] on p "Summary of repair scopes" at bounding box center [47, 173] width 59 height 6
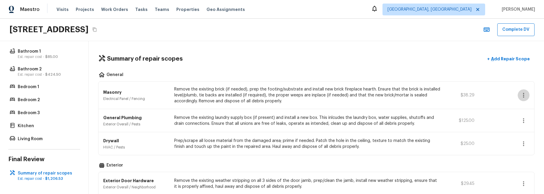
click at [526, 96] on icon "button" at bounding box center [523, 95] width 7 height 7
click at [525, 111] on li "Edit" at bounding box center [526, 113] width 28 height 18
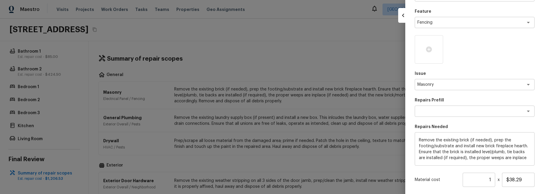
scroll to position [105, 0]
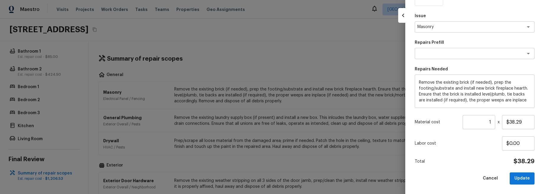
type input "$0.00"
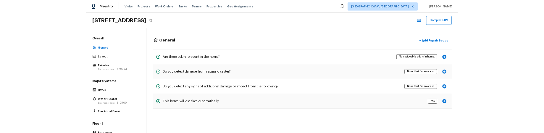
scroll to position [142, 0]
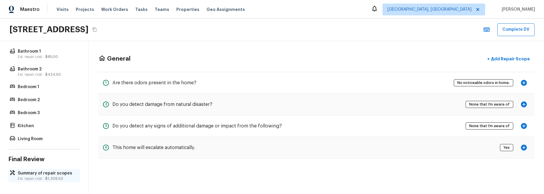
click at [59, 176] on p "Est. repair cost - $1,206.53" at bounding box center [47, 178] width 59 height 5
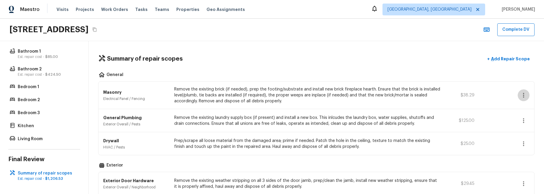
click at [524, 94] on icon "button" at bounding box center [523, 95] width 7 height 7
click at [526, 108] on li "Edit" at bounding box center [526, 113] width 28 height 18
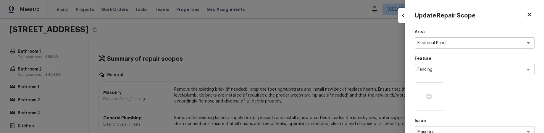
type input "$0.00"
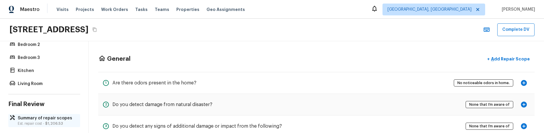
scroll to position [204, 0]
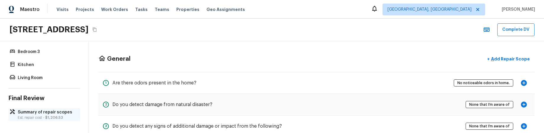
click at [49, 115] on p "Est. repair cost - $1,206.53" at bounding box center [47, 117] width 59 height 5
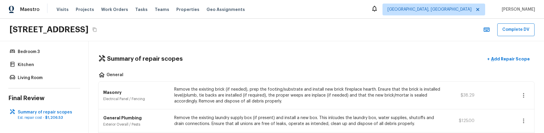
click at [523, 94] on icon "button" at bounding box center [523, 95] width 7 height 7
click at [524, 104] on li "Edit" at bounding box center [526, 99] width 28 height 18
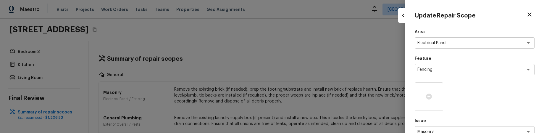
type input "$0.00"
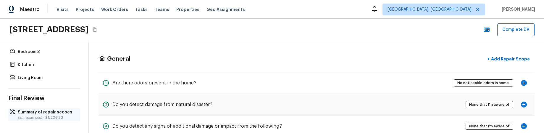
drag, startPoint x: 46, startPoint y: 108, endPoint x: 40, endPoint y: 113, distance: 6.9
click at [45, 108] on div "Summary of repair scopes Est. repair cost - $1,206.53" at bounding box center [44, 114] width 72 height 13
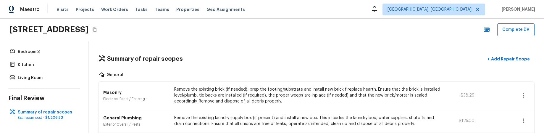
click at [527, 97] on icon "button" at bounding box center [523, 95] width 7 height 7
click at [523, 99] on li "Edit" at bounding box center [526, 99] width 28 height 18
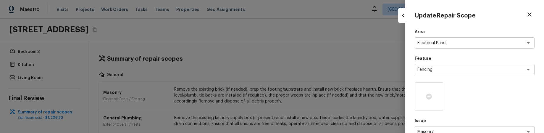
type input "$0.00"
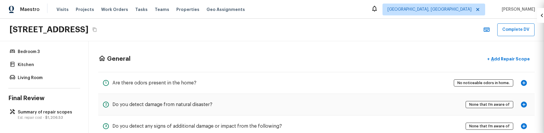
scroll to position [0, 0]
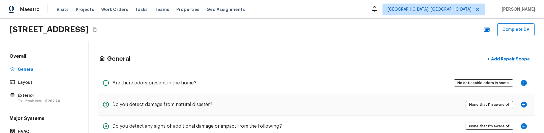
click at [293, 63] on div "General + Add Repair Scope" at bounding box center [316, 59] width 437 height 12
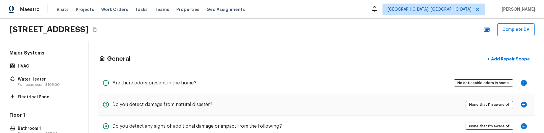
scroll to position [204, 0]
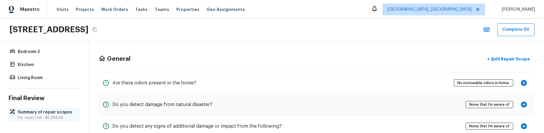
click at [51, 111] on p "Summary of repair scopes" at bounding box center [47, 112] width 59 height 6
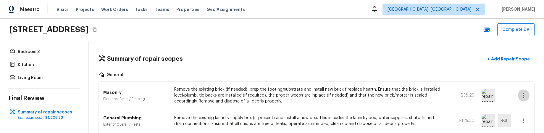
click at [525, 94] on icon "button" at bounding box center [523, 95] width 7 height 7
click at [520, 101] on li "Edit" at bounding box center [526, 99] width 28 height 18
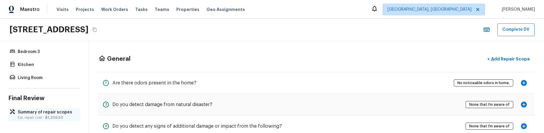
click at [49, 110] on p "Summary of repair scopes" at bounding box center [47, 112] width 59 height 6
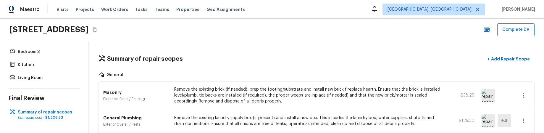
click at [524, 96] on icon "button" at bounding box center [523, 95] width 7 height 7
click at [525, 103] on li "Edit" at bounding box center [526, 99] width 28 height 18
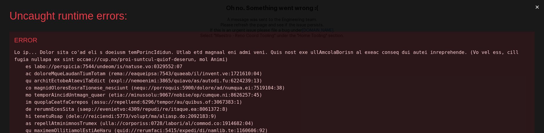
scroll to position [0, 0]
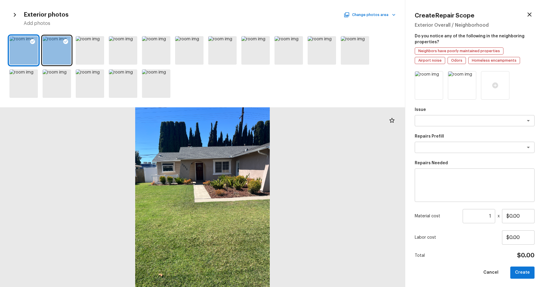
click at [15, 14] on icon "button" at bounding box center [15, 15] width 2 height 4
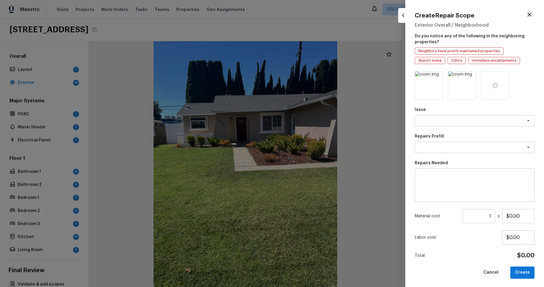
click at [67, 55] on div at bounding box center [272, 143] width 544 height 287
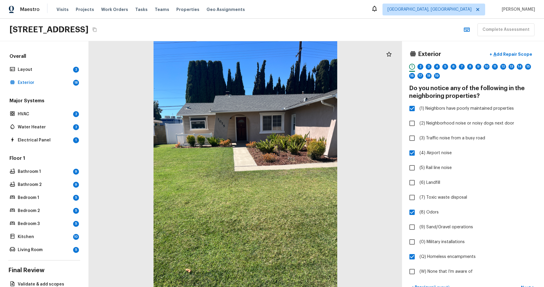
scroll to position [28, 0]
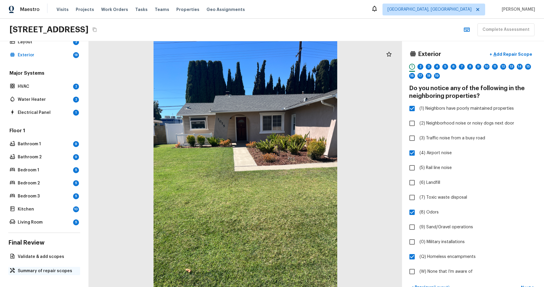
click at [52, 271] on p "Summary of repair scopes" at bounding box center [47, 271] width 59 height 6
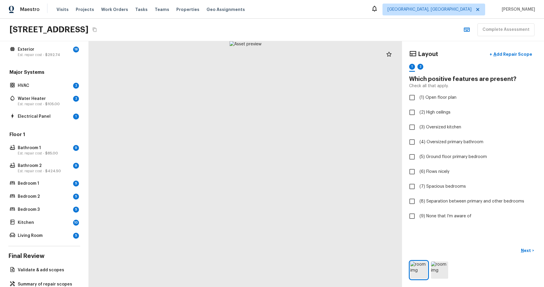
scroll to position [51, 0]
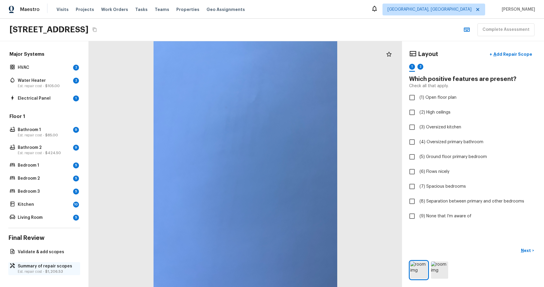
drag, startPoint x: 54, startPoint y: 267, endPoint x: 71, endPoint y: 263, distance: 17.0
click at [54, 267] on p "Summary of repair scopes" at bounding box center [47, 266] width 59 height 6
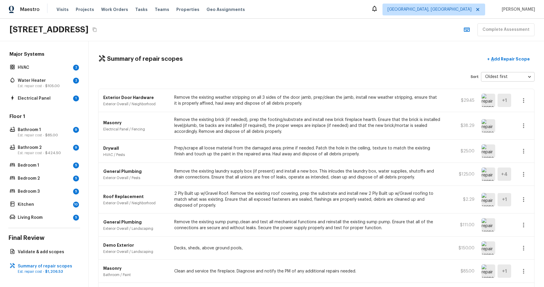
click at [523, 99] on icon "button" at bounding box center [523, 100] width 7 height 7
click at [524, 114] on li "Edit" at bounding box center [526, 118] width 28 height 18
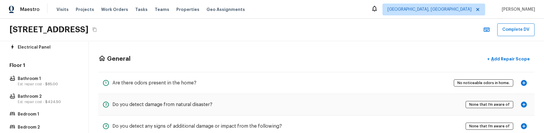
scroll to position [204, 0]
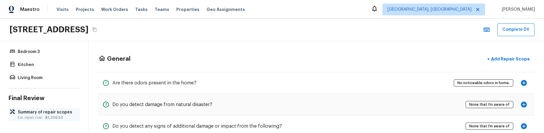
click at [45, 112] on p "Summary of repair scopes" at bounding box center [47, 112] width 59 height 6
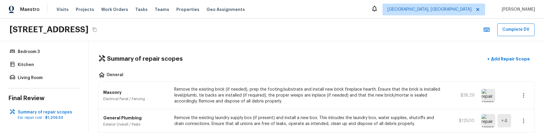
click at [522, 94] on icon "button" at bounding box center [523, 95] width 7 height 7
click at [520, 101] on li "Edit" at bounding box center [526, 99] width 28 height 18
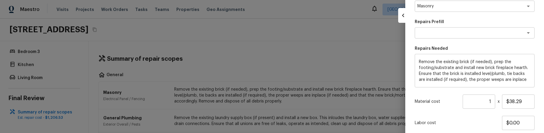
scroll to position [166, 0]
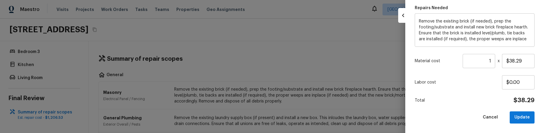
click at [368, 93] on div at bounding box center [272, 66] width 544 height 133
type input "$0.00"
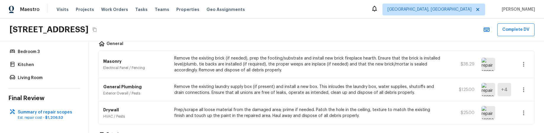
scroll to position [40, 0]
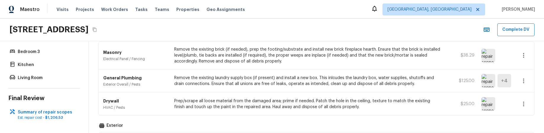
click at [525, 81] on icon "button" at bounding box center [523, 80] width 7 height 7
click at [524, 98] on li "Edit" at bounding box center [526, 98] width 28 height 18
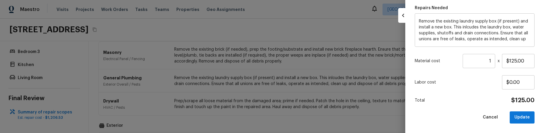
click at [344, 93] on div at bounding box center [272, 66] width 544 height 133
type input "$0.00"
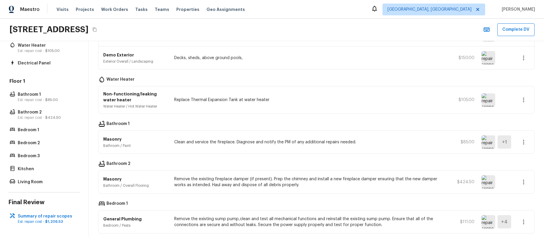
scroll to position [205, 0]
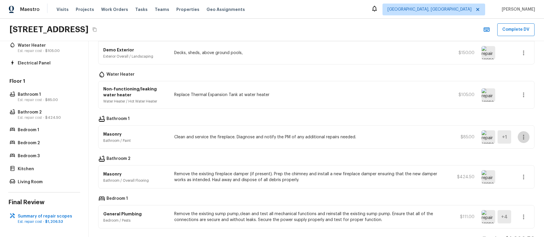
click at [529, 133] on button "button" at bounding box center [524, 137] width 12 height 12
click at [526, 133] on li "Remove" at bounding box center [526, 172] width 28 height 18
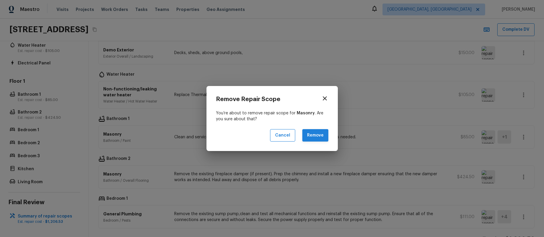
click at [320, 133] on button "Remove" at bounding box center [315, 135] width 26 height 13
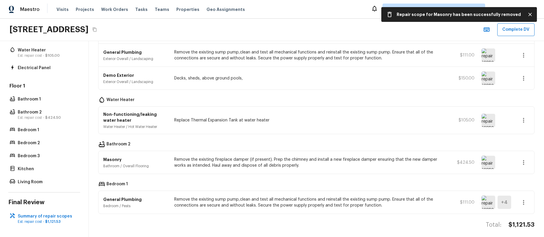
scroll to position [183, 0]
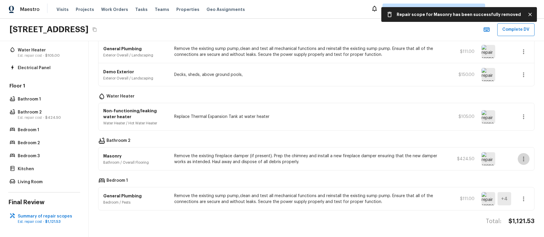
click at [523, 133] on icon "button" at bounding box center [523, 159] width 7 height 7
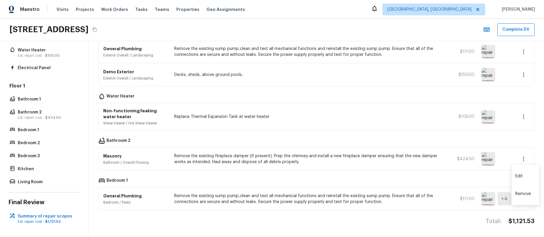
click at [523, 133] on li "Edit" at bounding box center [526, 177] width 28 height 18
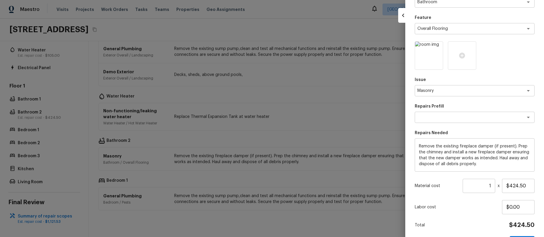
scroll to position [62, 0]
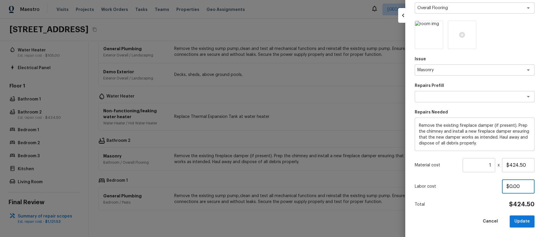
click at [509, 133] on input "$0.00" at bounding box center [518, 187] width 33 height 14
type input "$100.00"
click at [523, 133] on button "Update" at bounding box center [522, 222] width 25 height 12
type input "$0.00"
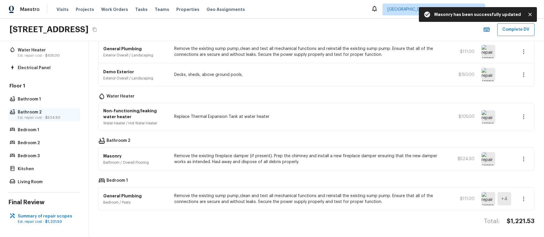
click at [59, 115] on p "Est. repair cost - $524.50" at bounding box center [47, 117] width 59 height 5
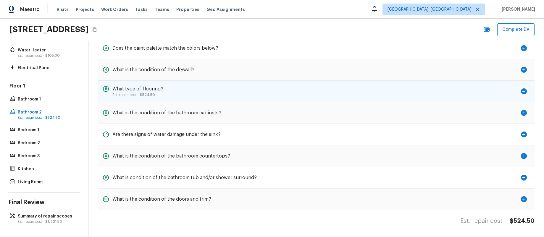
click at [299, 89] on div "5 What type of flooring? Est. repair cost - $524.50" at bounding box center [316, 92] width 437 height 22
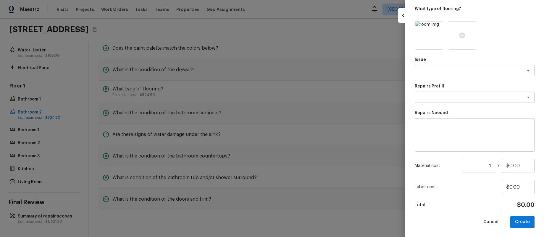
scroll to position [0, 0]
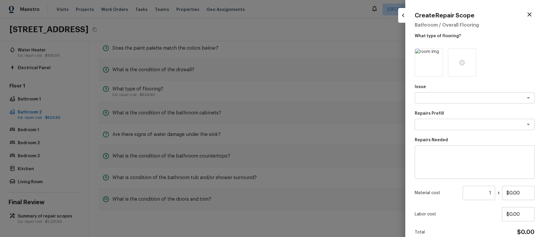
click at [349, 117] on div at bounding box center [272, 118] width 544 height 237
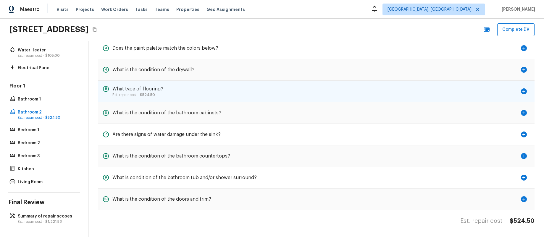
scroll to position [103, 0]
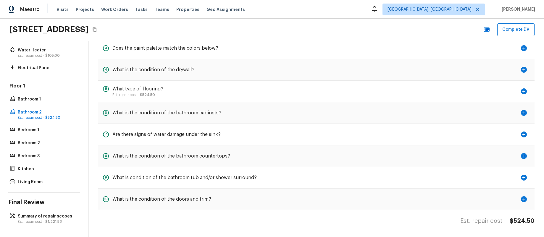
click at [100, 0] on div "Maestro Visits Projects Work Orders Tasks Teams Properties Geo Assignments Albu…" at bounding box center [272, 9] width 544 height 19
click at [57, 133] on div "Overall General Layout Exterior Est. repair cost - $292.74 Major Systems HVAC W…" at bounding box center [44, 139] width 89 height 196
click at [57, 133] on span "$1,221.53" at bounding box center [53, 222] width 17 height 4
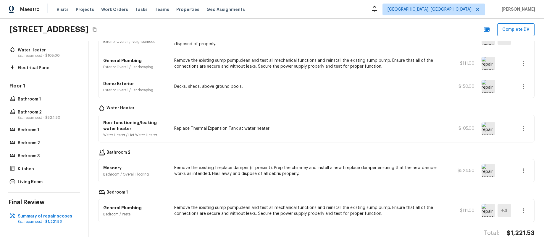
scroll to position [183, 0]
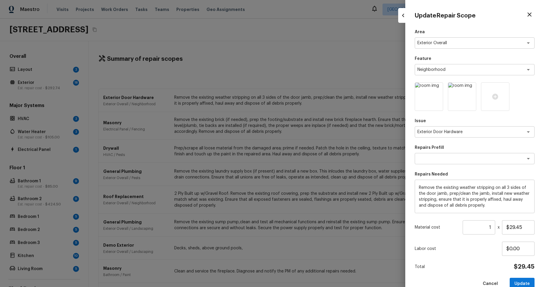
scroll to position [51, 0]
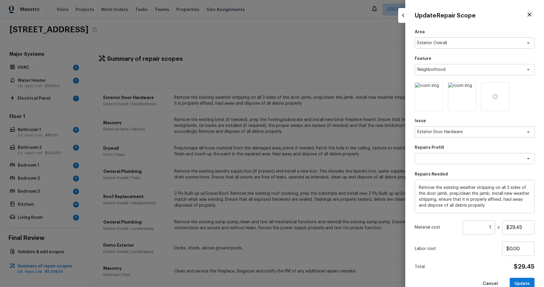
click at [217, 57] on div at bounding box center [272, 143] width 544 height 287
type input "$0.00"
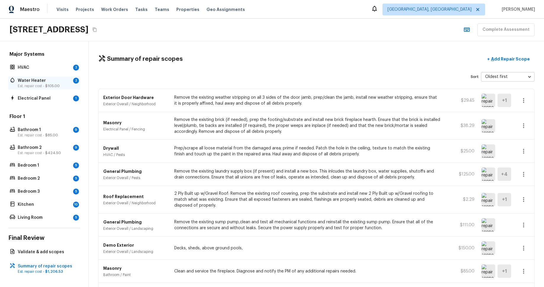
click at [47, 77] on div "Water Heater 2 Est. repair cost - $105.00" at bounding box center [44, 82] width 72 height 13
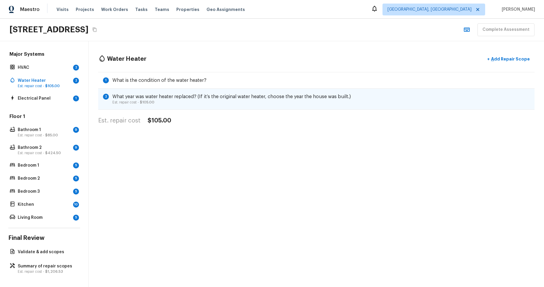
click at [485, 96] on div "2 What year was water heater replaced? (If it’s the original water heater, choo…" at bounding box center [316, 98] width 437 height 21
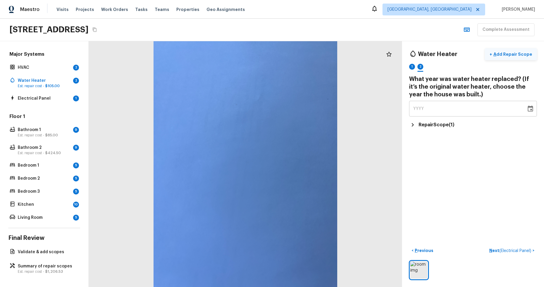
click at [510, 54] on p "Add Repair Scope" at bounding box center [513, 54] width 40 height 6
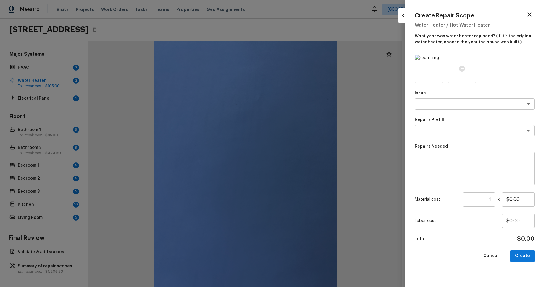
click at [402, 19] on button "button" at bounding box center [403, 15] width 10 height 10
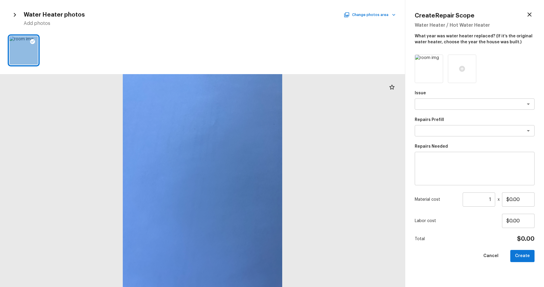
click at [532, 17] on icon "button" at bounding box center [529, 14] width 7 height 7
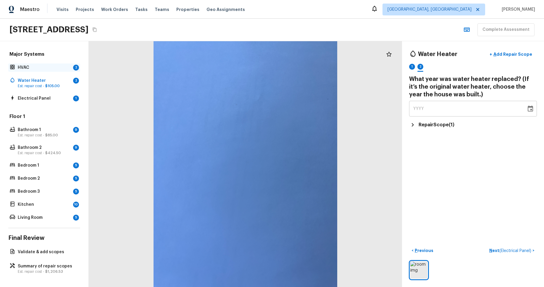
drag, startPoint x: 61, startPoint y: 57, endPoint x: 63, endPoint y: 64, distance: 6.5
click at [61, 58] on h5 "Major Systems" at bounding box center [44, 55] width 72 height 8
drag, startPoint x: 67, startPoint y: 68, endPoint x: 73, endPoint y: 69, distance: 5.7
click at [67, 68] on p "HVAC" at bounding box center [44, 68] width 53 height 6
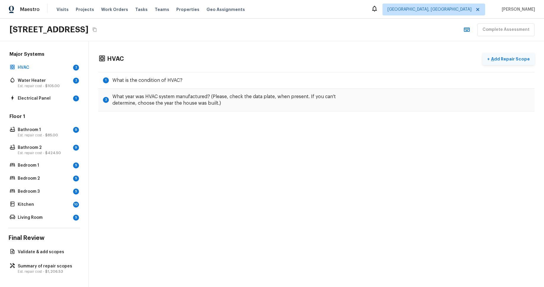
click at [518, 59] on p "Add Repair Scope" at bounding box center [510, 59] width 40 height 6
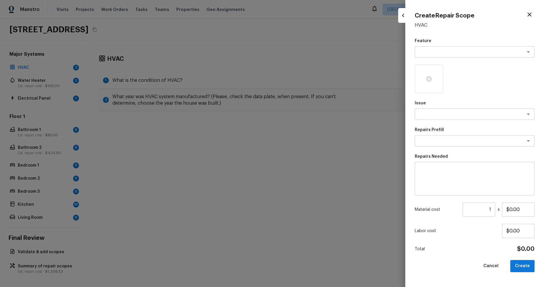
click at [403, 18] on icon "button" at bounding box center [403, 15] width 7 height 7
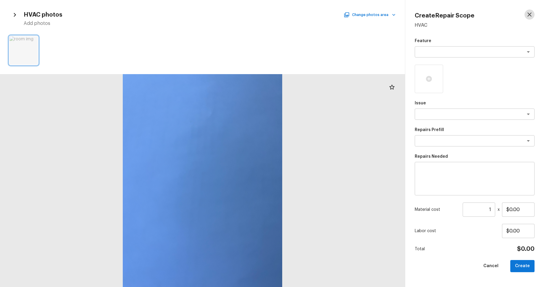
click at [531, 15] on icon "button" at bounding box center [529, 14] width 7 height 7
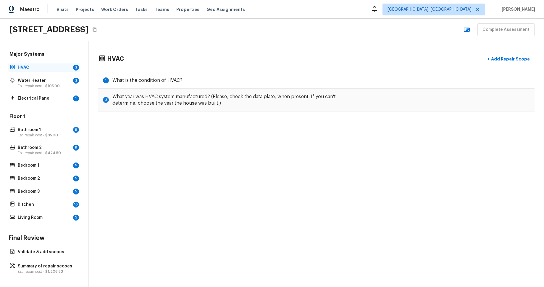
click at [41, 69] on p "HVAC" at bounding box center [44, 68] width 53 height 6
click at [48, 82] on p "Water Heater" at bounding box center [44, 81] width 53 height 6
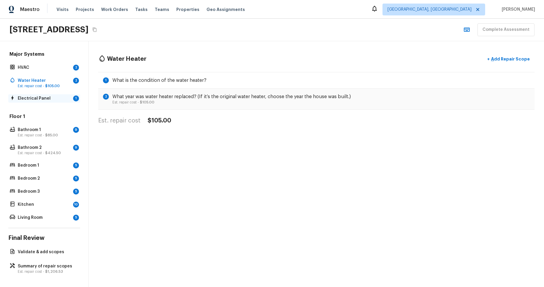
click at [46, 99] on p "Electrical Panel" at bounding box center [44, 98] width 53 height 6
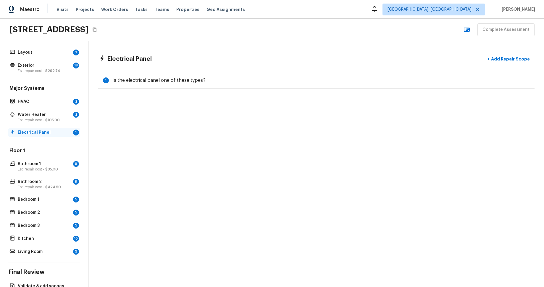
scroll to position [0, 0]
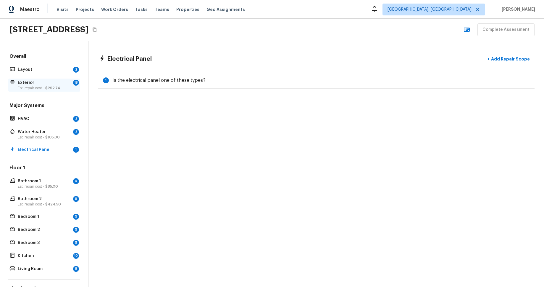
click at [48, 88] on span "$292.74" at bounding box center [52, 88] width 15 height 4
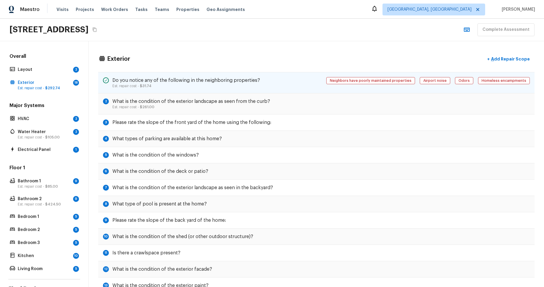
click at [481, 81] on div "Homeless encampments" at bounding box center [504, 80] width 52 height 7
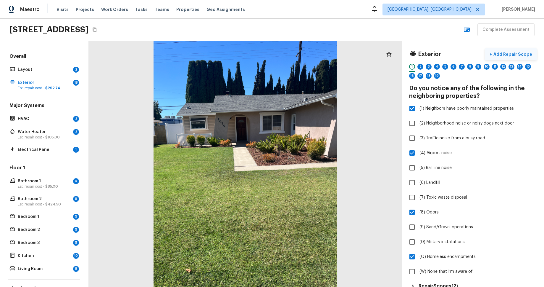
click at [508, 54] on p "Add Repair Scope" at bounding box center [513, 54] width 40 height 6
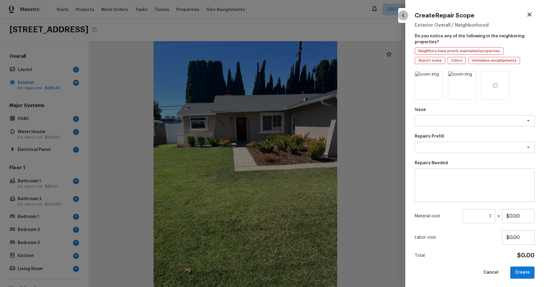
click at [401, 19] on button "button" at bounding box center [403, 15] width 10 height 10
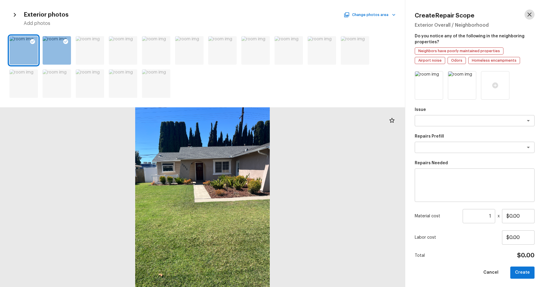
click at [530, 13] on icon "button" at bounding box center [529, 14] width 7 height 7
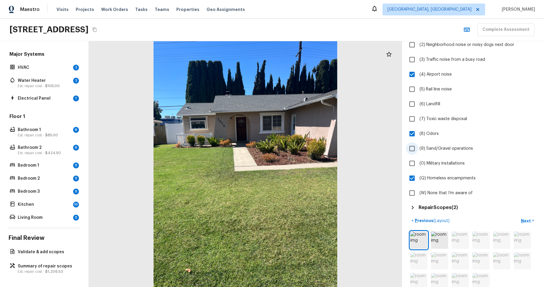
scroll to position [90, 0]
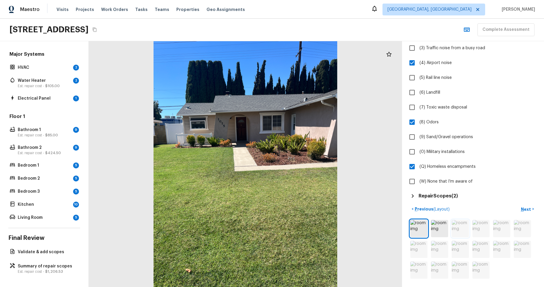
click at [460, 229] on img at bounding box center [460, 228] width 17 height 17
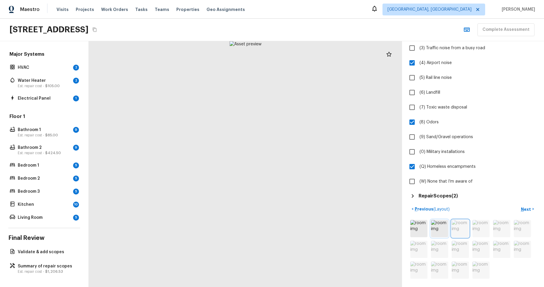
click at [440, 228] on img at bounding box center [439, 228] width 17 height 17
click at [416, 227] on img at bounding box center [419, 228] width 17 height 17
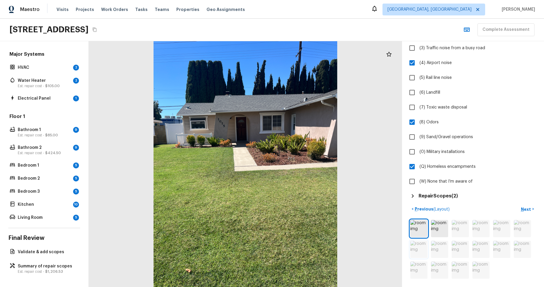
drag, startPoint x: 423, startPoint y: 249, endPoint x: 420, endPoint y: 250, distance: 3.0
click at [423, 249] on img at bounding box center [419, 248] width 17 height 17
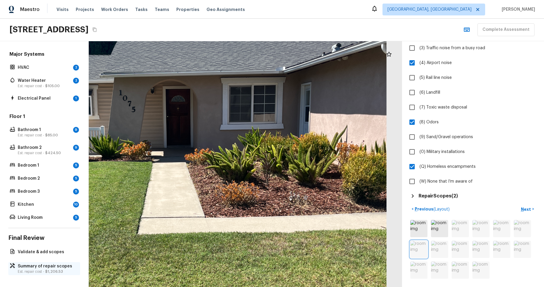
click at [36, 271] on p "Est. repair cost - $1,206.53" at bounding box center [47, 271] width 59 height 5
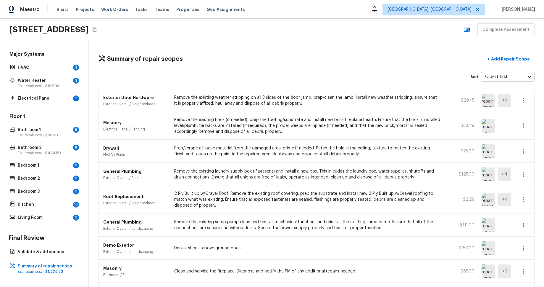
click at [488, 197] on img at bounding box center [489, 199] width 14 height 13
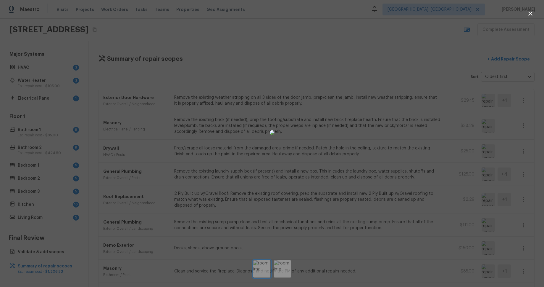
click at [417, 189] on div at bounding box center [272, 132] width 544 height 246
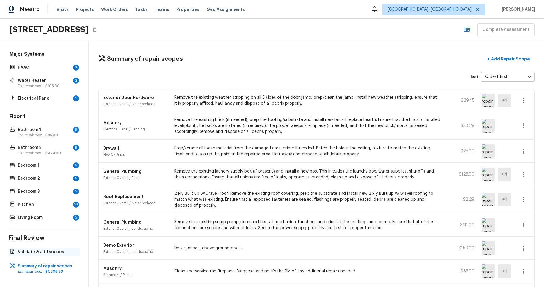
click at [54, 250] on p "Validate & add scopes" at bounding box center [47, 252] width 59 height 6
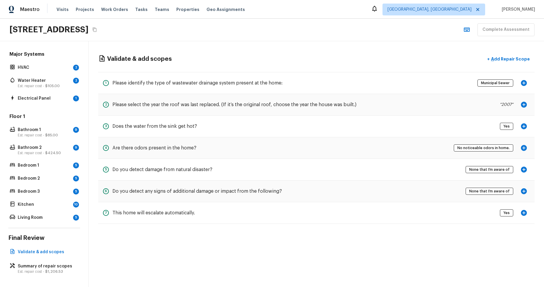
scroll to position [0, 0]
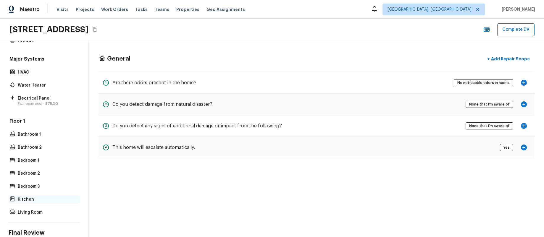
scroll to position [85, 0]
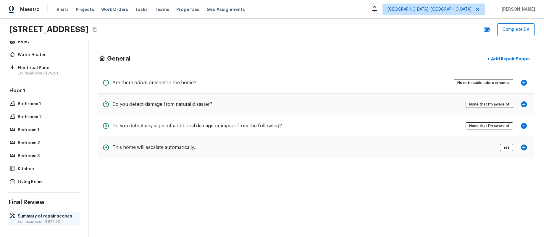
click at [41, 218] on p "Summary of repair scopes" at bounding box center [47, 217] width 59 height 6
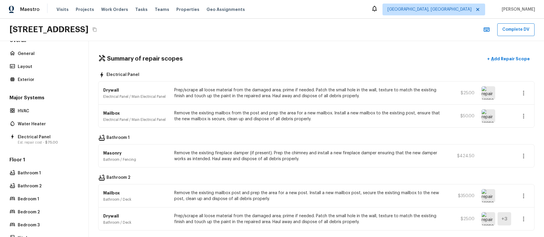
scroll to position [5, 0]
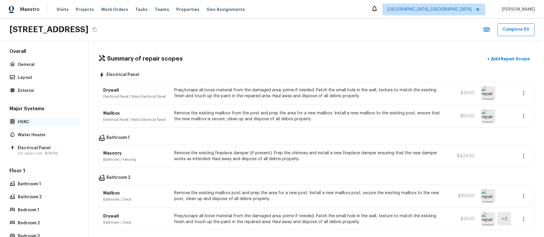
click at [29, 124] on p "HVAC" at bounding box center [47, 122] width 59 height 6
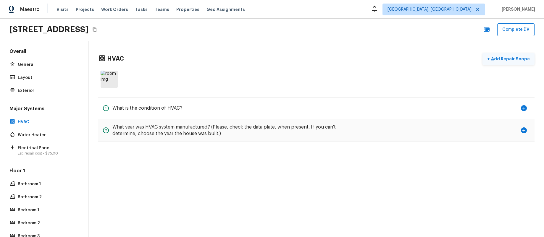
click at [503, 57] on p "Add Repair Scope" at bounding box center [510, 59] width 40 height 6
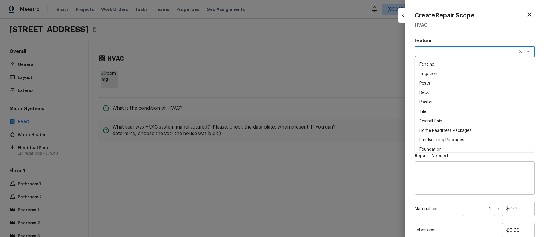
click at [444, 54] on textarea at bounding box center [467, 52] width 98 height 6
click at [456, 81] on li "Pests" at bounding box center [475, 83] width 120 height 9
type textarea "Pests"
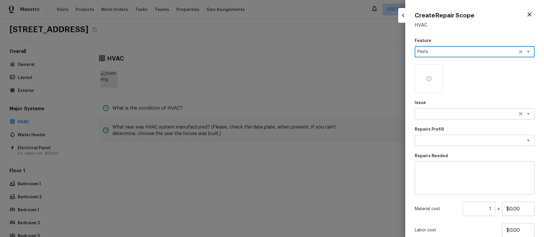
click at [480, 118] on div "x ​" at bounding box center [475, 113] width 120 height 11
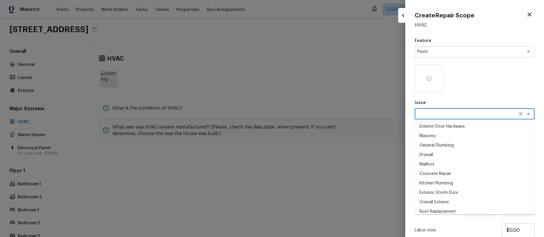
drag, startPoint x: 478, startPoint y: 153, endPoint x: 470, endPoint y: 128, distance: 26.4
click at [478, 152] on li "Drywall" at bounding box center [475, 154] width 120 height 9
type textarea "Drywall"
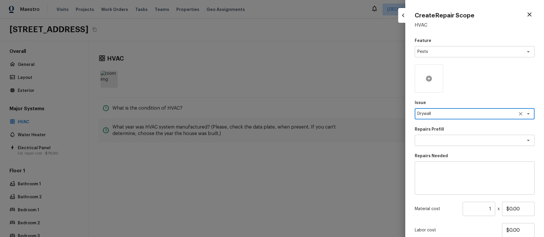
click at [429, 79] on icon at bounding box center [429, 78] width 7 height 7
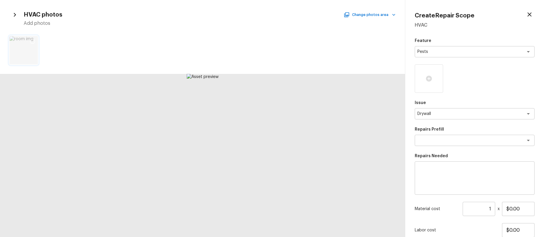
click at [33, 39] on icon at bounding box center [33, 41] width 6 height 6
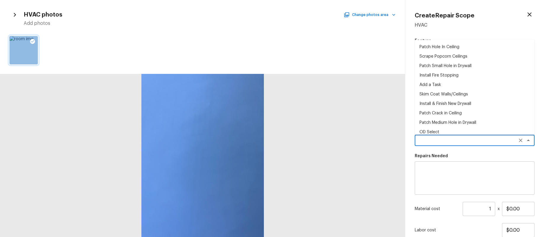
drag, startPoint x: 467, startPoint y: 140, endPoint x: 457, endPoint y: 159, distance: 21.4
click at [466, 140] on textarea at bounding box center [467, 141] width 98 height 6
click at [454, 128] on li "OD Select" at bounding box center [475, 132] width 120 height 9
type textarea "OD Select"
type textarea "Refer to the agreed upon scope document for further details."
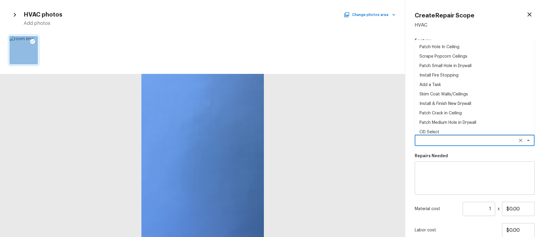
type input "$1.00"
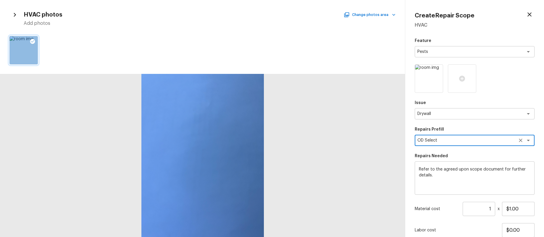
scroll to position [44, 0]
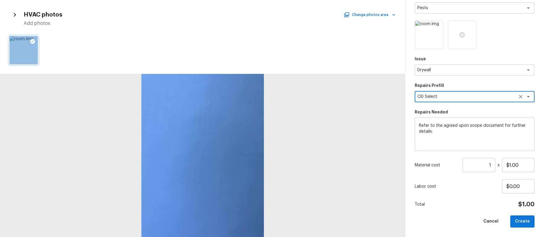
click at [457, 95] on textarea "OD Select" at bounding box center [467, 97] width 98 height 6
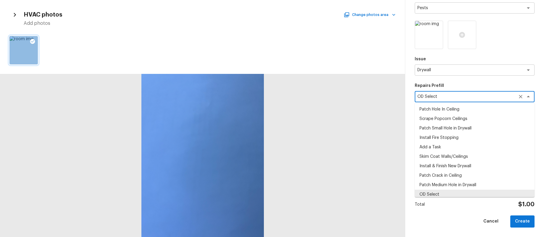
scroll to position [2, 0]
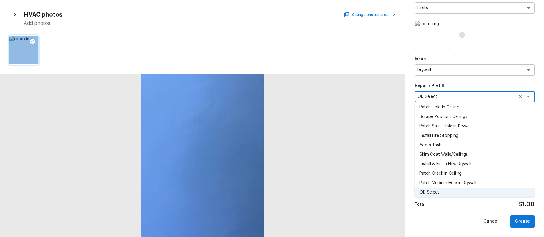
click at [461, 116] on li "Scrape Popcorn Ceilings" at bounding box center [475, 116] width 120 height 9
type textarea "Scrape Popcorn Ceilings"
type textarea "Scrape propcorn ceilings, repair tape joints as needed. texture to match."
type input "$2.50"
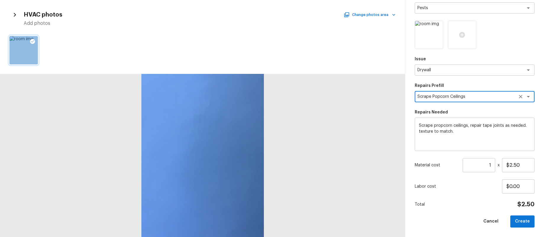
click at [526, 221] on button "Create" at bounding box center [523, 222] width 24 height 12
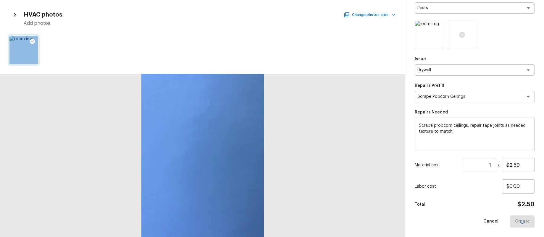
type input "$0.00"
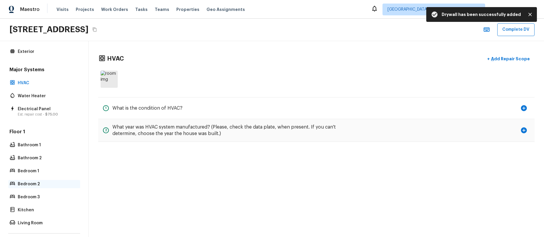
scroll to position [85, 0]
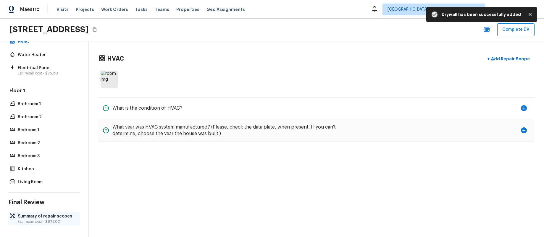
drag, startPoint x: 47, startPoint y: 223, endPoint x: 53, endPoint y: 220, distance: 6.8
click at [47, 223] on span "$877.00" at bounding box center [52, 222] width 15 height 4
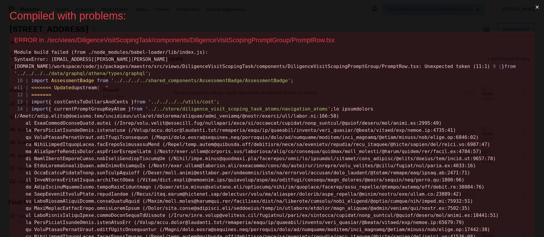
scroll to position [0, 0]
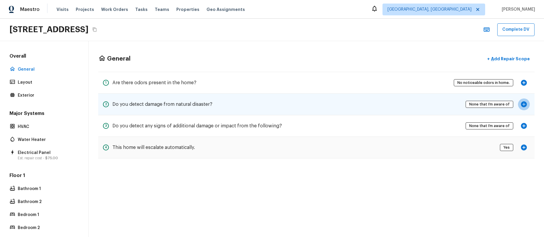
click at [525, 104] on icon "button" at bounding box center [524, 104] width 7 height 7
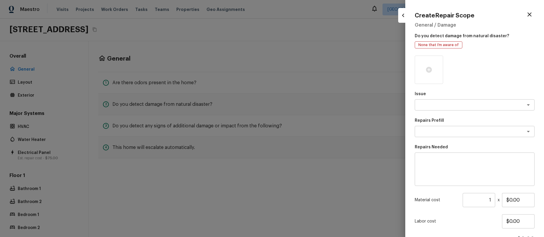
click at [354, 87] on div at bounding box center [272, 118] width 544 height 237
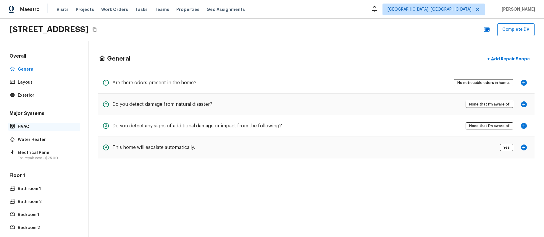
click at [48, 129] on p "HVAC" at bounding box center [47, 127] width 59 height 6
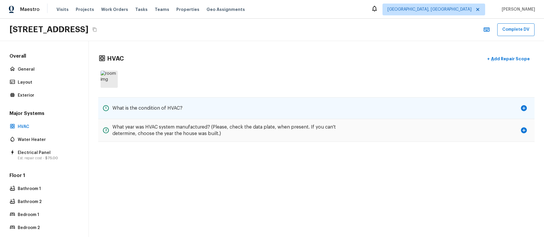
click at [524, 109] on icon "button" at bounding box center [524, 108] width 7 height 7
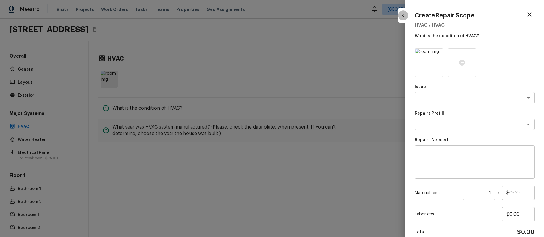
click at [403, 12] on icon "button" at bounding box center [403, 15] width 7 height 7
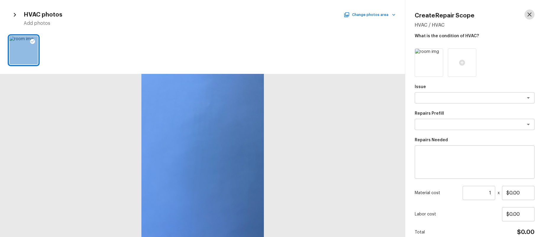
drag, startPoint x: 532, startPoint y: 17, endPoint x: 524, endPoint y: 21, distance: 9.1
click at [532, 17] on icon "button" at bounding box center [529, 14] width 7 height 7
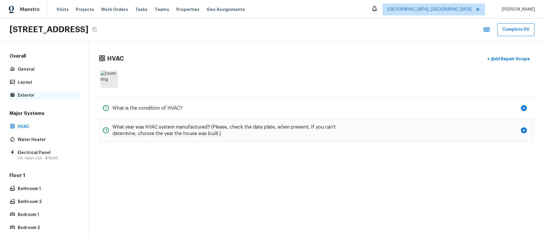
drag, startPoint x: 45, startPoint y: 94, endPoint x: 51, endPoint y: 93, distance: 6.6
click at [44, 94] on p "Exterior" at bounding box center [47, 96] width 59 height 6
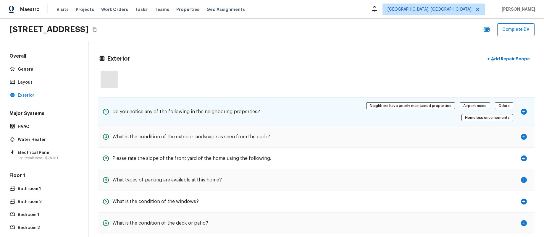
click at [278, 110] on div "1 Do you notice any of the following in the neighboring properties? Neighbors h…" at bounding box center [316, 112] width 437 height 28
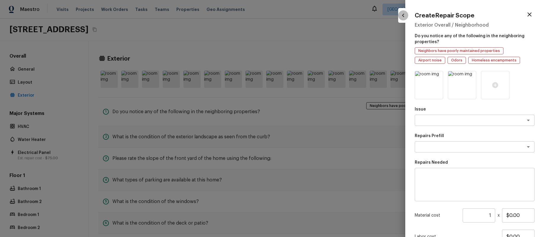
click at [406, 17] on icon "button" at bounding box center [403, 15] width 7 height 7
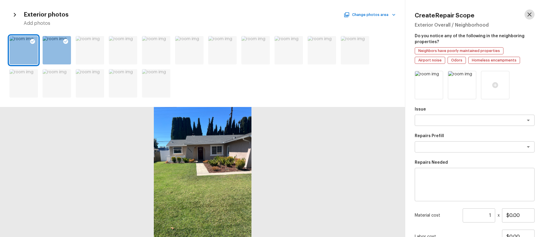
click at [532, 14] on icon "button" at bounding box center [529, 14] width 7 height 7
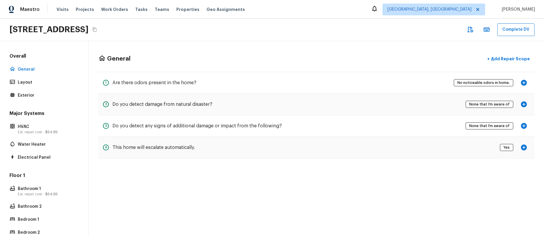
click at [473, 29] on icon "button" at bounding box center [470, 29] width 7 height 7
click at [470, 33] on icon "button" at bounding box center [470, 29] width 7 height 7
click at [469, 33] on icon "button" at bounding box center [470, 29] width 7 height 7
click at [471, 32] on icon "button" at bounding box center [471, 30] width 6 height 6
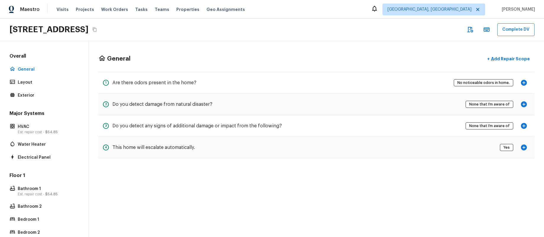
click at [474, 31] on icon "button" at bounding box center [470, 29] width 7 height 7
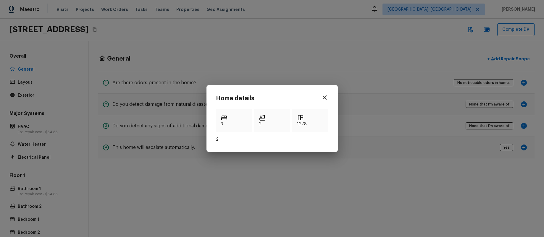
drag, startPoint x: 464, startPoint y: 232, endPoint x: 461, endPoint y: 210, distance: 22.0
click at [461, 210] on div "Home details 3 2 1278 2" at bounding box center [272, 118] width 544 height 237
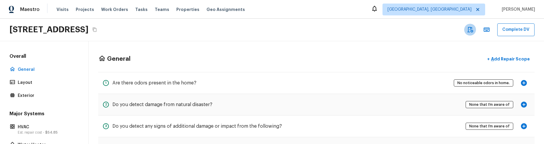
click at [471, 28] on icon "button" at bounding box center [470, 29] width 7 height 7
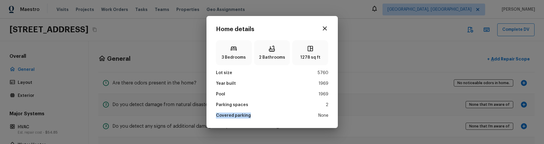
drag, startPoint x: 216, startPoint y: 115, endPoint x: 262, endPoint y: 117, distance: 45.9
click at [257, 116] on div "Covered parking None" at bounding box center [272, 115] width 112 height 6
copy p "Covered parking"
click at [288, 73] on div "Lot size 5760" at bounding box center [272, 73] width 112 height 6
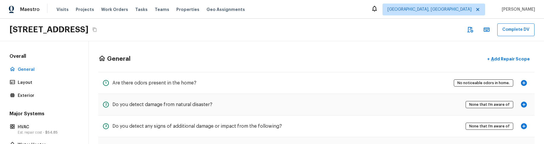
click at [473, 30] on icon "button" at bounding box center [471, 30] width 6 height 6
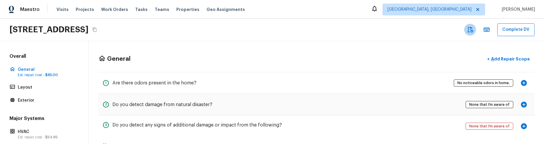
click at [472, 33] on icon "button" at bounding box center [470, 29] width 7 height 7
click at [505, 61] on p "Add Repair Scope" at bounding box center [510, 59] width 40 height 6
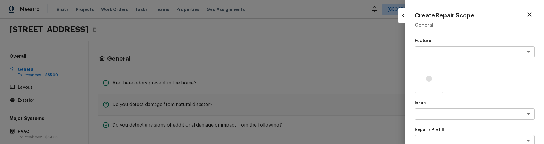
drag, startPoint x: 377, startPoint y: 43, endPoint x: 390, endPoint y: 41, distance: 12.8
click at [379, 43] on div at bounding box center [272, 72] width 544 height 144
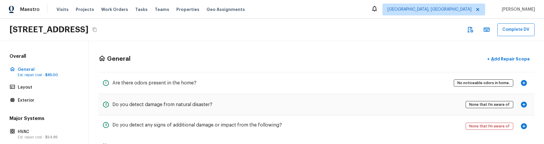
click at [461, 29] on div "[STREET_ADDRESS] Complete DV" at bounding box center [272, 30] width 544 height 22
click at [471, 30] on icon "button" at bounding box center [470, 29] width 7 height 7
click at [472, 30] on icon "button" at bounding box center [470, 29] width 7 height 7
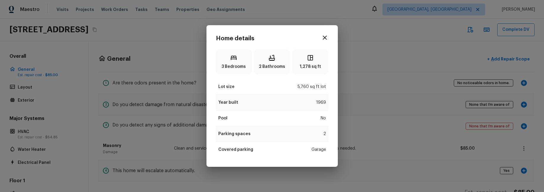
click at [368, 67] on div "Home details 3 Bedrooms 2 Bathrooms 1,278 sq ft Lot size 5,760 sq ft lot Year b…" at bounding box center [272, 96] width 544 height 192
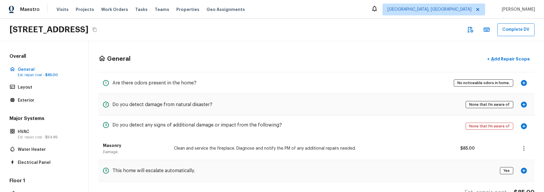
click at [366, 66] on div "General + Add Repair Scope 1 Are there odors present in the home? No noticeable…" at bounding box center [317, 124] width 456 height 167
click at [470, 33] on icon "button" at bounding box center [470, 29] width 7 height 7
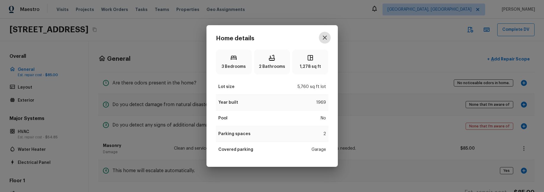
click at [325, 37] on icon "button" at bounding box center [325, 38] width 4 height 4
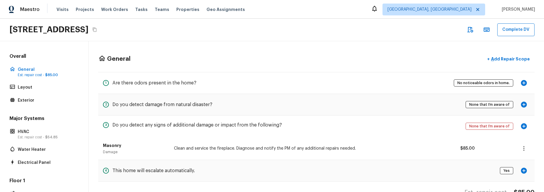
click at [455, 65] on div "General + Add Repair Scope 1 Are there odors present in the home? No noticeable…" at bounding box center [317, 124] width 456 height 167
click at [408, 49] on div "General + Add Repair Scope 1 Are there odors present in the home? No noticeable…" at bounding box center [317, 124] width 456 height 167
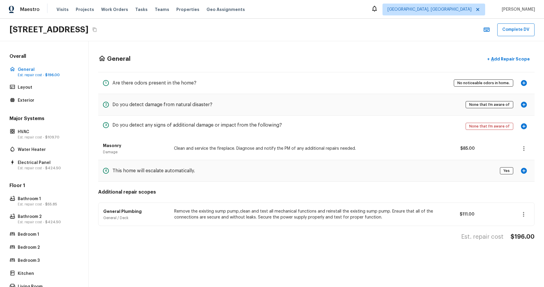
click at [343, 191] on div "General + Add Repair Scope 1 Are there odors present in the home? No noticeable…" at bounding box center [317, 163] width 456 height 245
click at [53, 84] on p "Layout" at bounding box center [47, 87] width 59 height 6
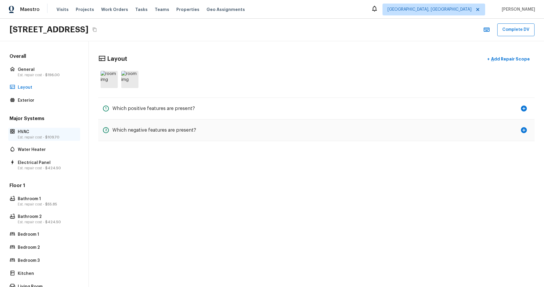
click at [65, 137] on p "Est. repair cost - $109.70" at bounding box center [47, 137] width 59 height 5
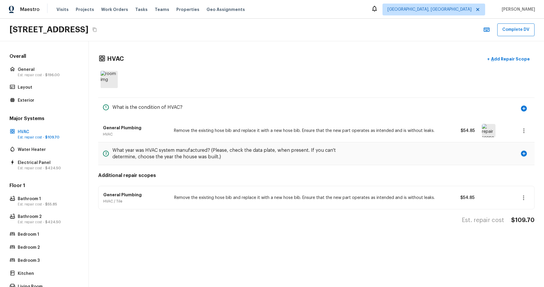
click at [522, 130] on icon "button" at bounding box center [524, 130] width 7 height 7
click at [520, 144] on li "Edit" at bounding box center [526, 148] width 28 height 18
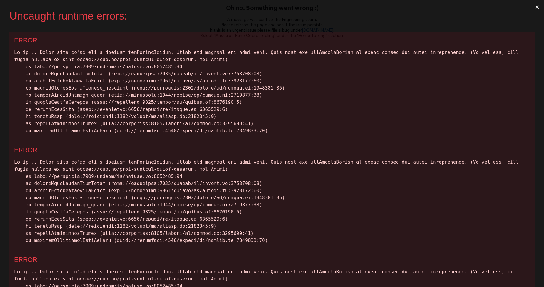
click at [537, 7] on button "×" at bounding box center [538, 7] width 14 height 14
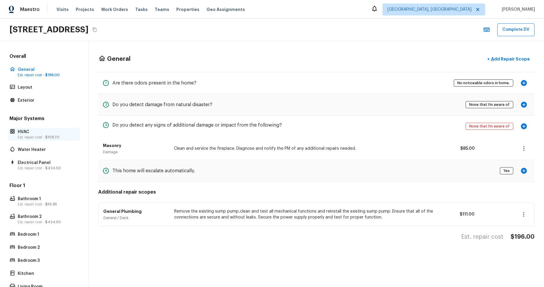
click at [41, 135] on p "Est. repair cost - $109.70" at bounding box center [47, 137] width 59 height 5
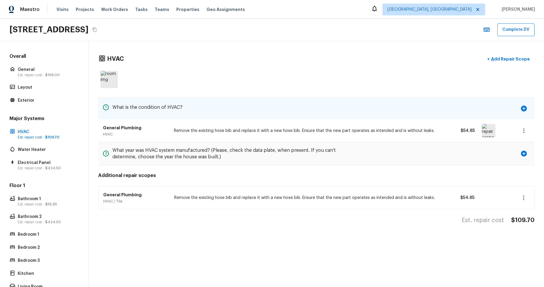
click at [524, 110] on icon "button" at bounding box center [524, 108] width 6 height 6
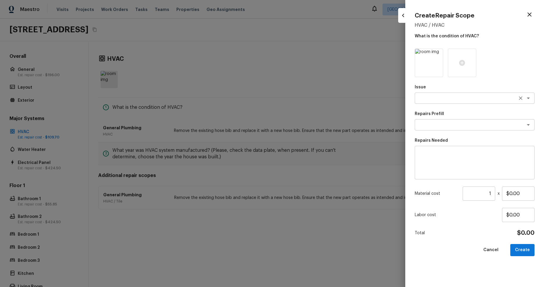
click at [495, 96] on textarea at bounding box center [467, 98] width 98 height 6
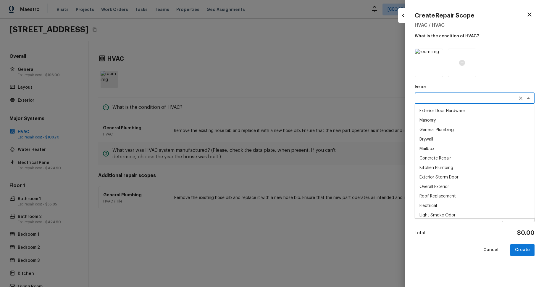
click at [528, 15] on icon "button" at bounding box center [529, 14] width 7 height 7
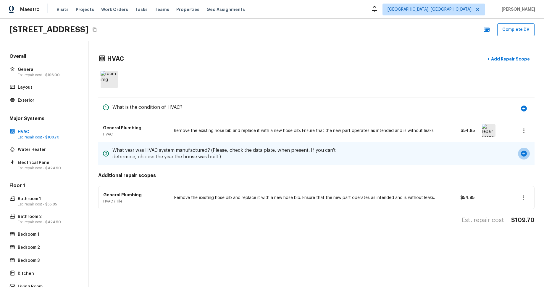
click at [528, 153] on button "button" at bounding box center [524, 153] width 12 height 12
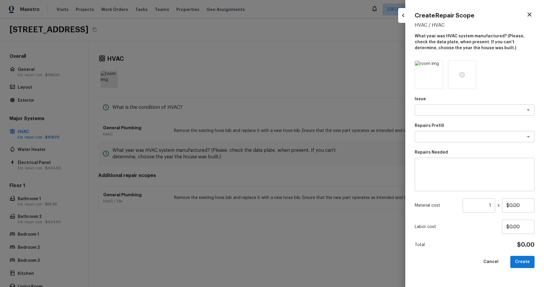
drag, startPoint x: 528, startPoint y: 13, endPoint x: 511, endPoint y: 29, distance: 22.6
click at [527, 13] on icon "button" at bounding box center [529, 14] width 7 height 7
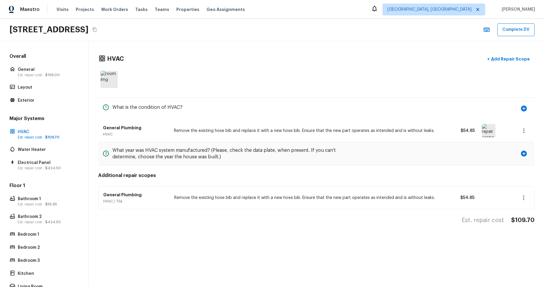
click at [37, 154] on div "Major Systems HVAC Est. repair cost - $109.70 Water Heater Electrical Panel Est…" at bounding box center [44, 143] width 72 height 56
click at [37, 152] on div "Water Heater" at bounding box center [44, 149] width 72 height 8
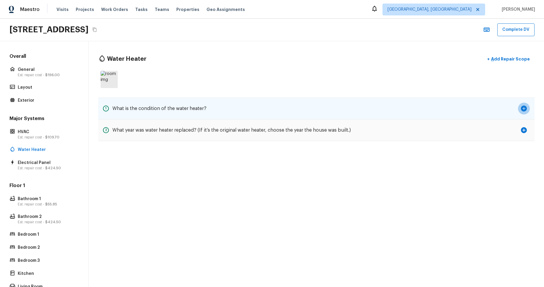
click at [525, 110] on icon "button" at bounding box center [524, 108] width 6 height 6
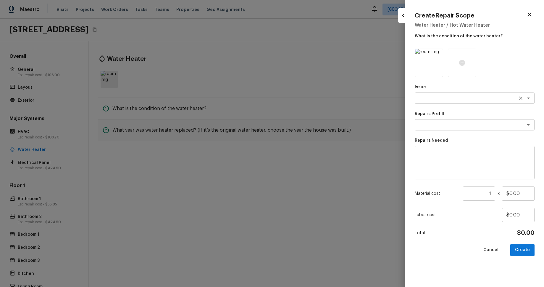
click at [485, 99] on textarea at bounding box center [467, 98] width 98 height 6
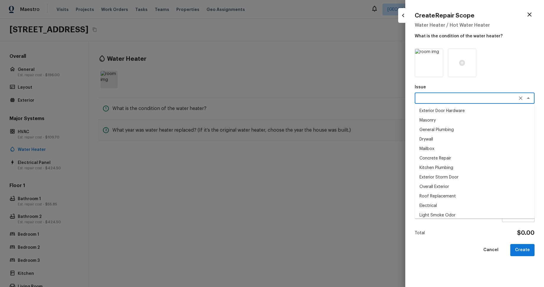
click at [473, 129] on li "General Plumbing" at bounding box center [475, 129] width 120 height 9
type textarea "General Plumbing"
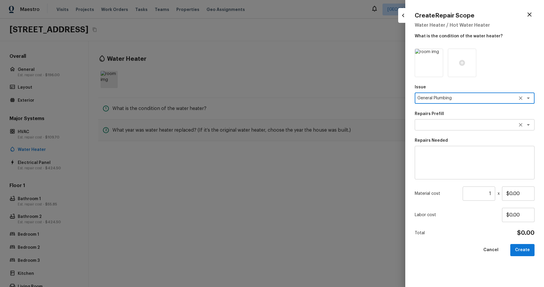
click at [490, 127] on textarea at bounding box center [467, 125] width 98 height 6
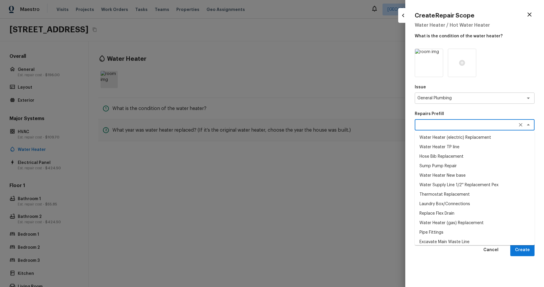
click at [471, 234] on li "Pipe Fittings" at bounding box center [475, 231] width 120 height 9
type textarea "Pipe Fittings"
type textarea "Remove and replace the flexible rubber coupling on a sewer drain, waste or vent…"
type input "$40.00"
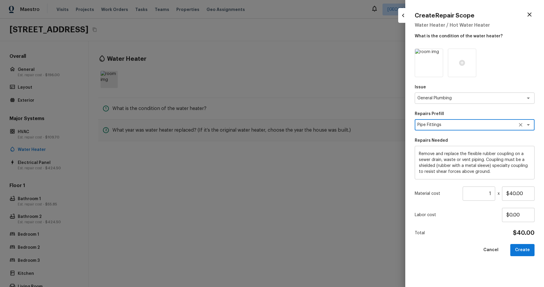
click at [525, 250] on button "Create" at bounding box center [523, 250] width 24 height 12
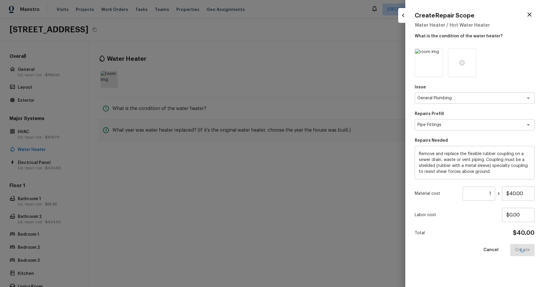
type input "$0.00"
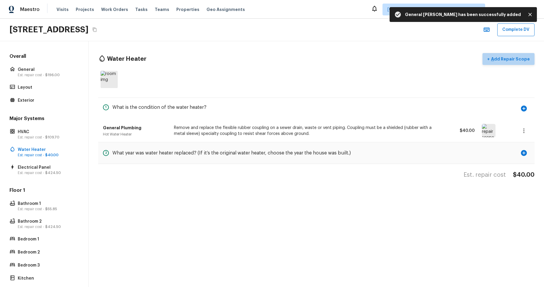
click at [514, 57] on p "Add Repair Scope" at bounding box center [510, 59] width 40 height 6
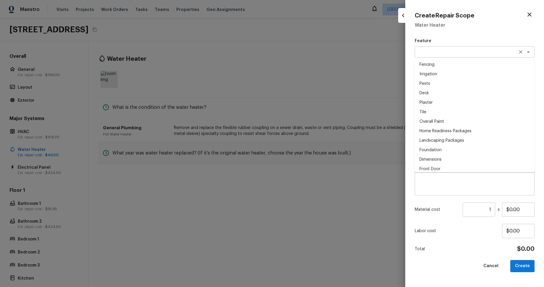
click at [505, 56] on div "x ​" at bounding box center [475, 51] width 120 height 11
click at [500, 72] on li "Irrigation" at bounding box center [475, 73] width 120 height 9
type textarea "Irrigation"
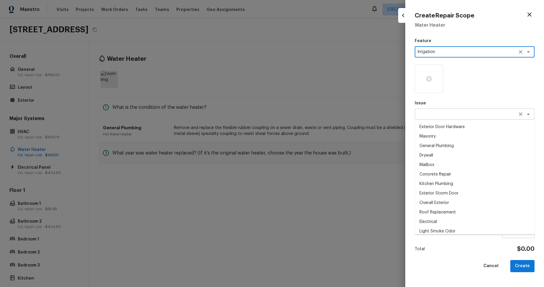
click at [489, 118] on div "x ​" at bounding box center [475, 113] width 120 height 11
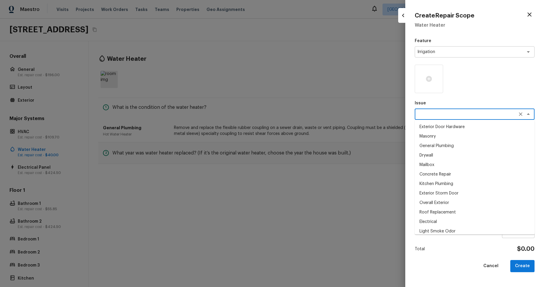
click at [477, 144] on li "General Plumbing" at bounding box center [475, 145] width 120 height 9
type textarea "General Plumbing"
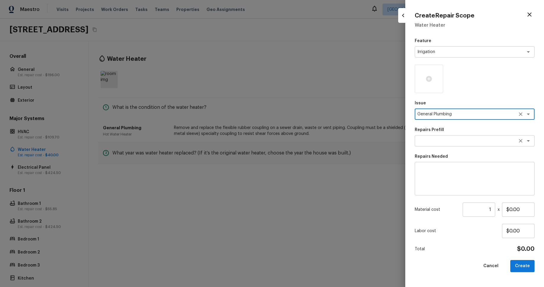
click at [480, 144] on div "x ​" at bounding box center [475, 140] width 120 height 11
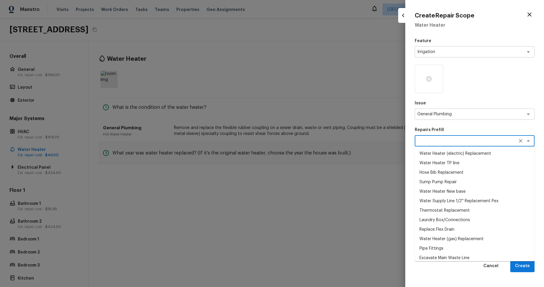
click at [479, 162] on li "Water Heater TP line" at bounding box center [475, 162] width 120 height 9
type textarea "Water Heater TP line"
type textarea "Replace bad temp relief valve and add line for drain"
type input "$250.00"
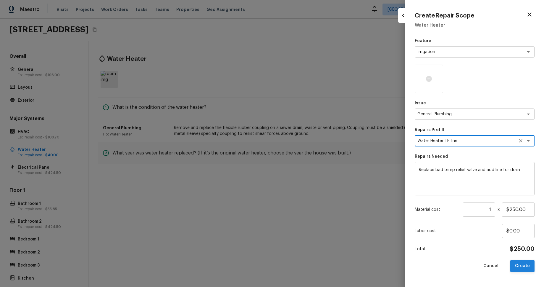
click at [525, 264] on button "Create" at bounding box center [523, 266] width 24 height 12
type input "$0.00"
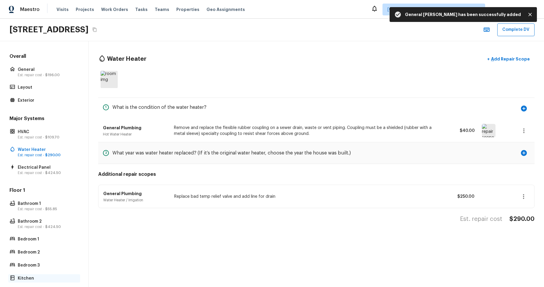
scroll to position [59, 0]
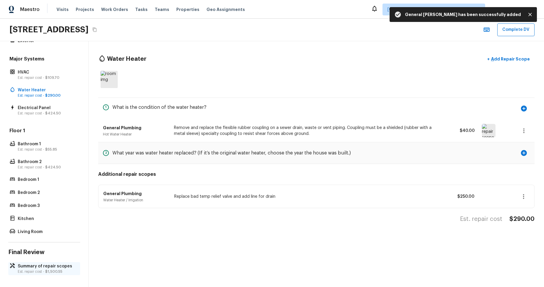
click at [57, 266] on p "Summary of repair scopes" at bounding box center [47, 266] width 59 height 6
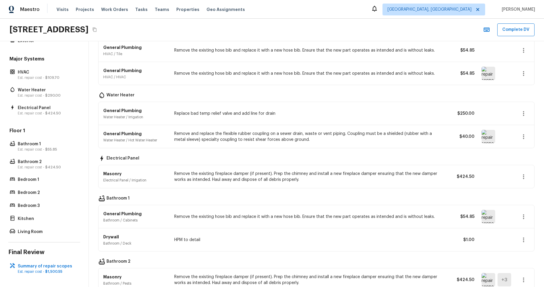
scroll to position [200, 0]
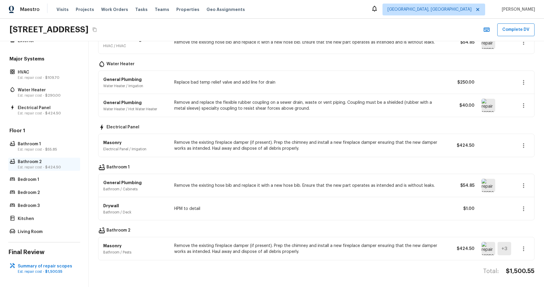
click at [51, 166] on span "$424.50" at bounding box center [53, 167] width 16 height 4
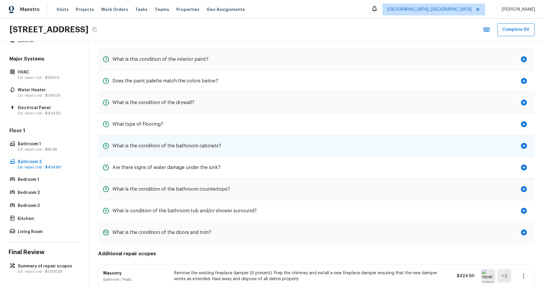
scroll to position [0, 0]
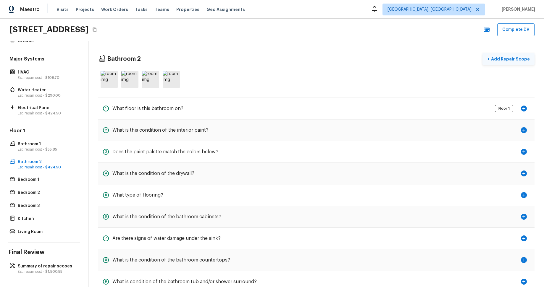
click at [515, 59] on p "Add Repair Scope" at bounding box center [510, 59] width 40 height 6
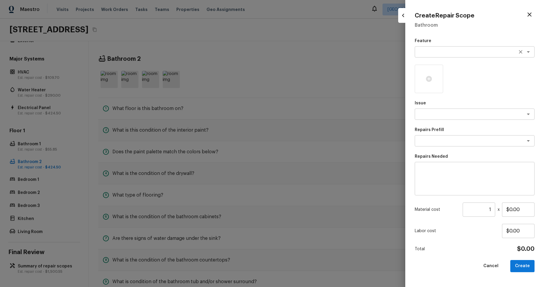
click at [470, 52] on textarea at bounding box center [467, 52] width 98 height 6
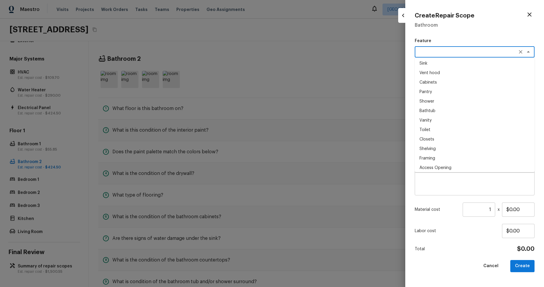
scroll to position [329, 0]
click at [465, 128] on li "Toilet" at bounding box center [475, 124] width 120 height 9
type textarea "Toilet"
click at [475, 113] on textarea at bounding box center [467, 114] width 98 height 6
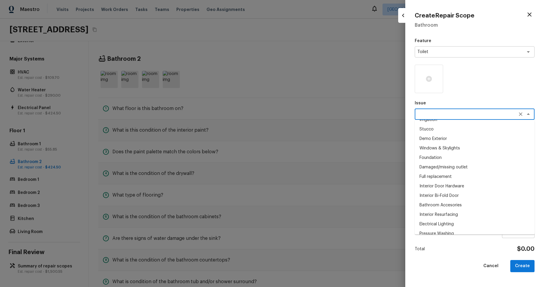
scroll to position [140, 0]
click at [493, 104] on p "Issue" at bounding box center [475, 103] width 120 height 6
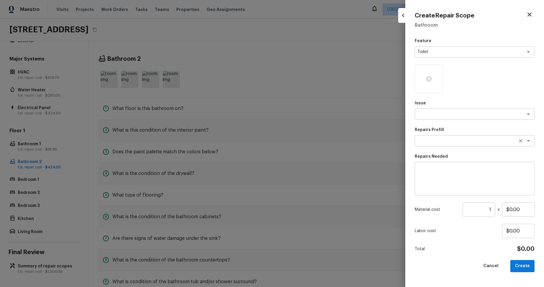
drag, startPoint x: 470, startPoint y: 149, endPoint x: 471, endPoint y: 140, distance: 8.7
click at [470, 148] on div "Feature Toilet x ​ Issue x ​ Repairs Prefill x ​ Repairs Needed x ​ Material co…" at bounding box center [475, 157] width 120 height 239
click at [471, 139] on textarea at bounding box center [467, 141] width 98 height 6
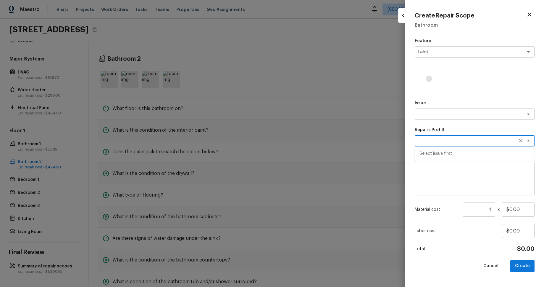
drag, startPoint x: 489, startPoint y: 89, endPoint x: 485, endPoint y: 103, distance: 14.4
click at [488, 89] on div at bounding box center [475, 79] width 120 height 28
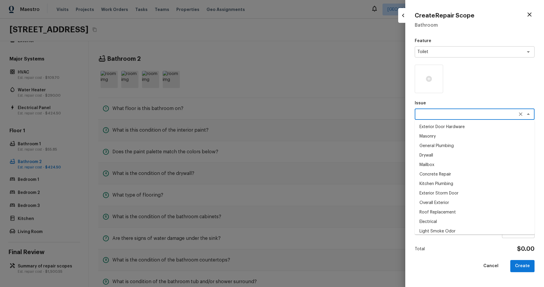
click at [482, 115] on textarea at bounding box center [467, 114] width 98 height 6
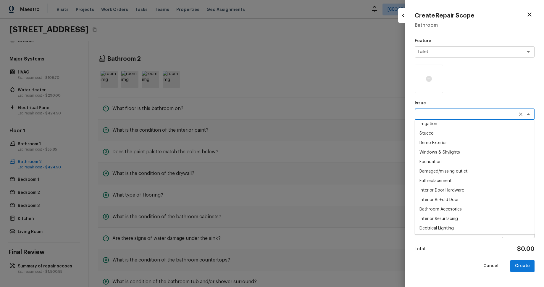
click at [475, 209] on li "Bathroom Accesories" at bounding box center [475, 208] width 120 height 9
type textarea "Bathroom Accesories"
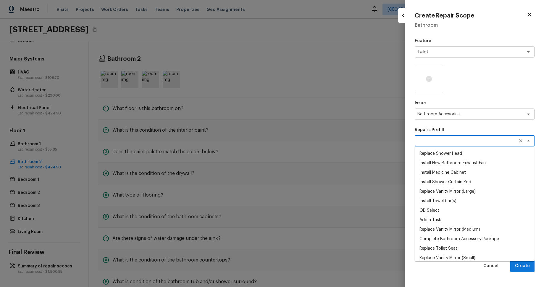
click at [484, 138] on textarea at bounding box center [467, 141] width 98 height 6
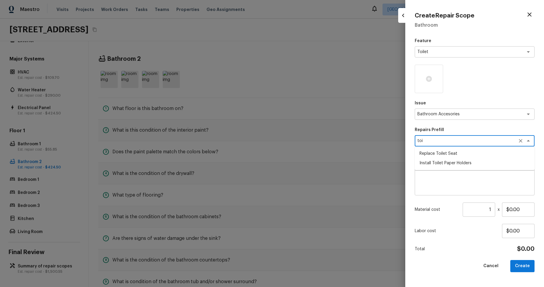
click at [482, 154] on li "Replace Toilet Seat" at bounding box center [475, 153] width 120 height 9
type textarea "Replace Toilet Seat"
type textarea "Remove the existing toilet seat (if present) and install a new toilet seat (PM …"
type input "$25.00"
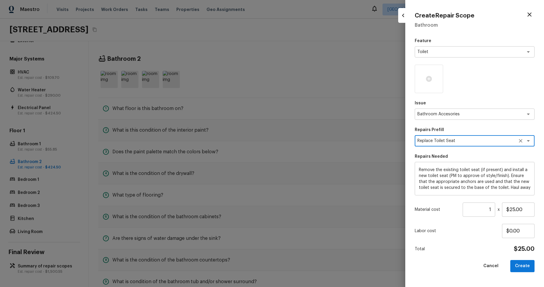
type textarea "Replace Toilet Seat"
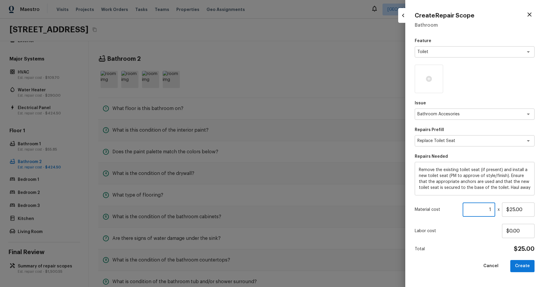
drag, startPoint x: 493, startPoint y: 210, endPoint x: 485, endPoint y: 210, distance: 8.0
click at [484, 210] on input "1" at bounding box center [479, 209] width 33 height 14
type input "4"
click at [478, 238] on div "Feature Toilet x ​ Issue Bathroom Accesories x ​ Repairs Prefill Replace Toilet…" at bounding box center [475, 157] width 120 height 239
click at [529, 265] on button "Create" at bounding box center [523, 266] width 24 height 12
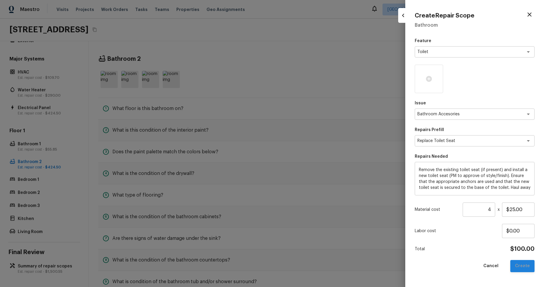
type input "1"
type input "$0.00"
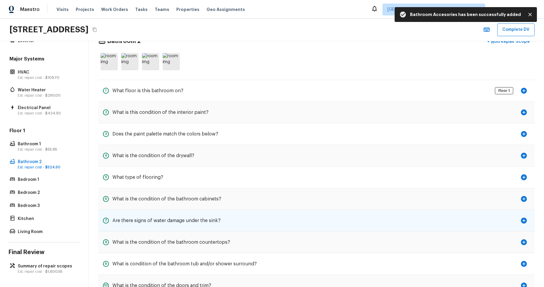
scroll to position [0, 0]
